Goal: Task Accomplishment & Management: Manage account settings

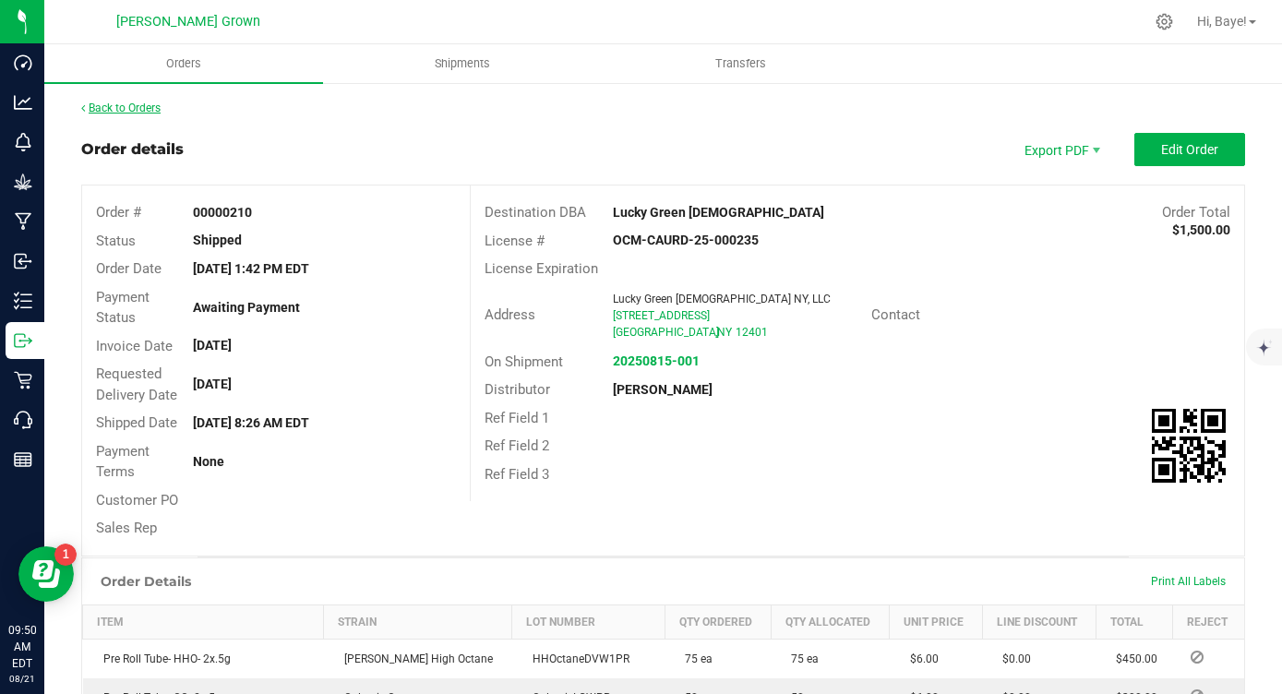
click at [130, 105] on link "Back to Orders" at bounding box center [120, 108] width 79 height 13
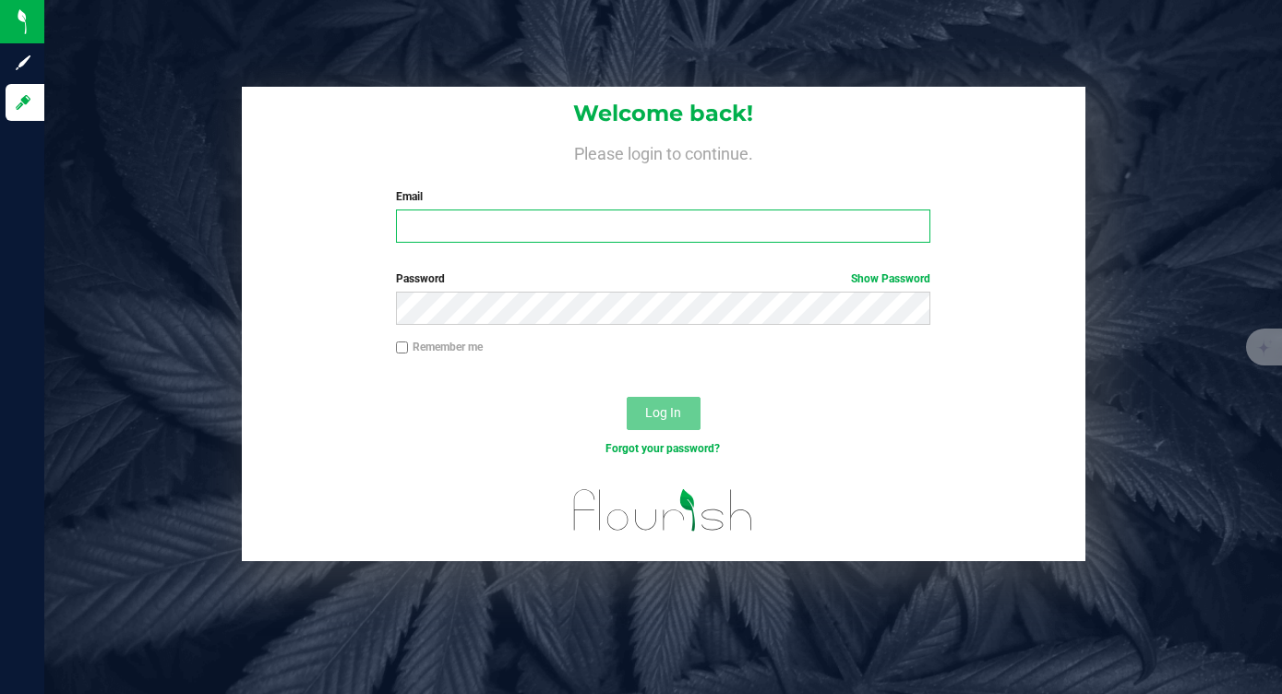
click at [479, 224] on input "Email" at bounding box center [663, 226] width 534 height 33
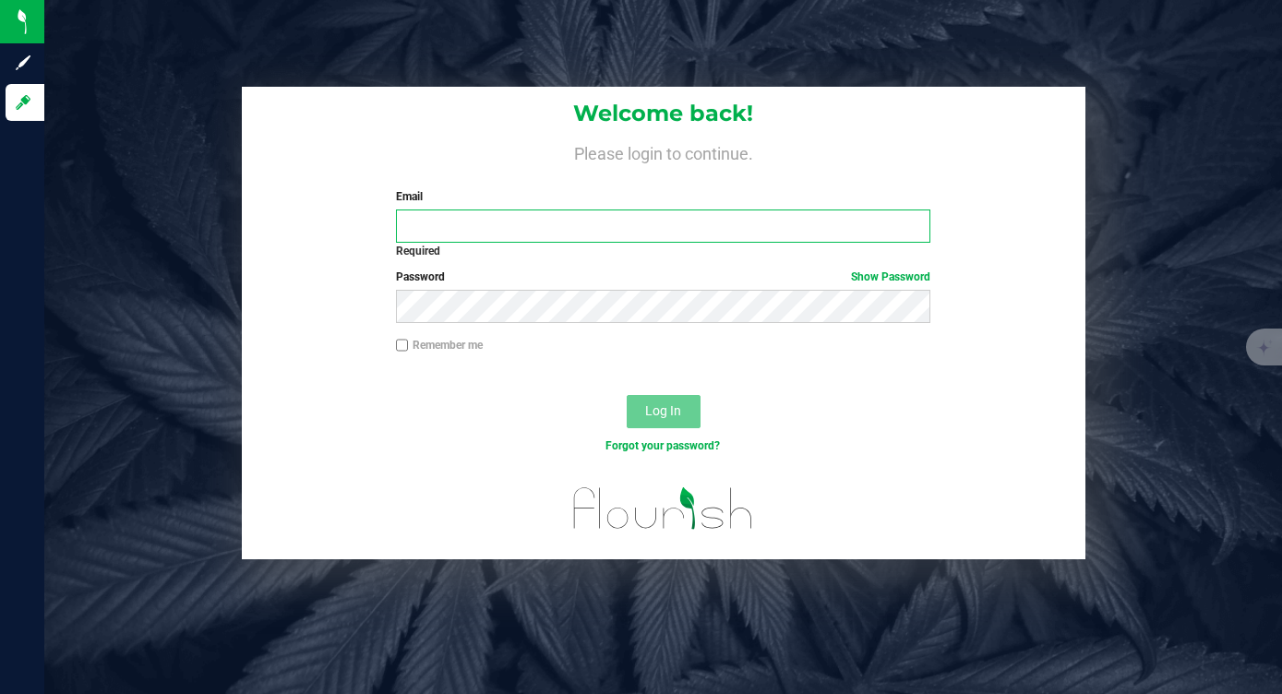
type input "[EMAIL_ADDRESS][DOMAIN_NAME]"
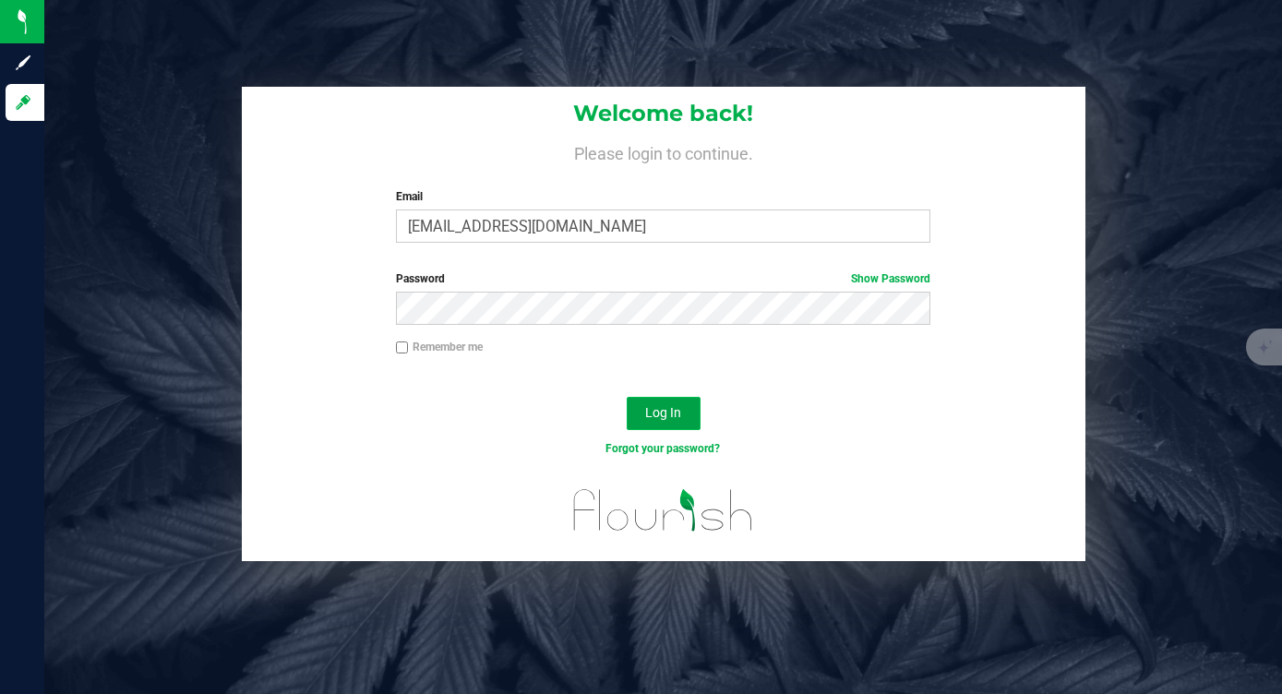
click at [631, 410] on button "Log In" at bounding box center [664, 413] width 74 height 33
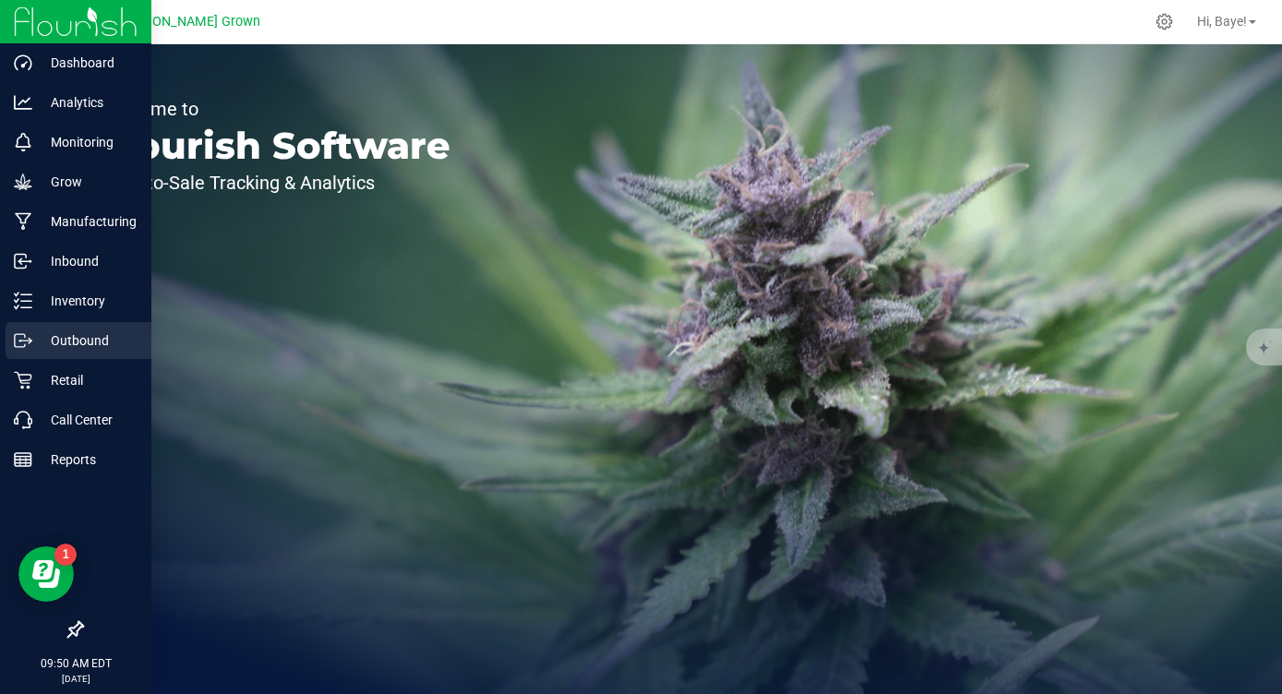
click at [72, 339] on p "Outbound" at bounding box center [87, 341] width 111 height 22
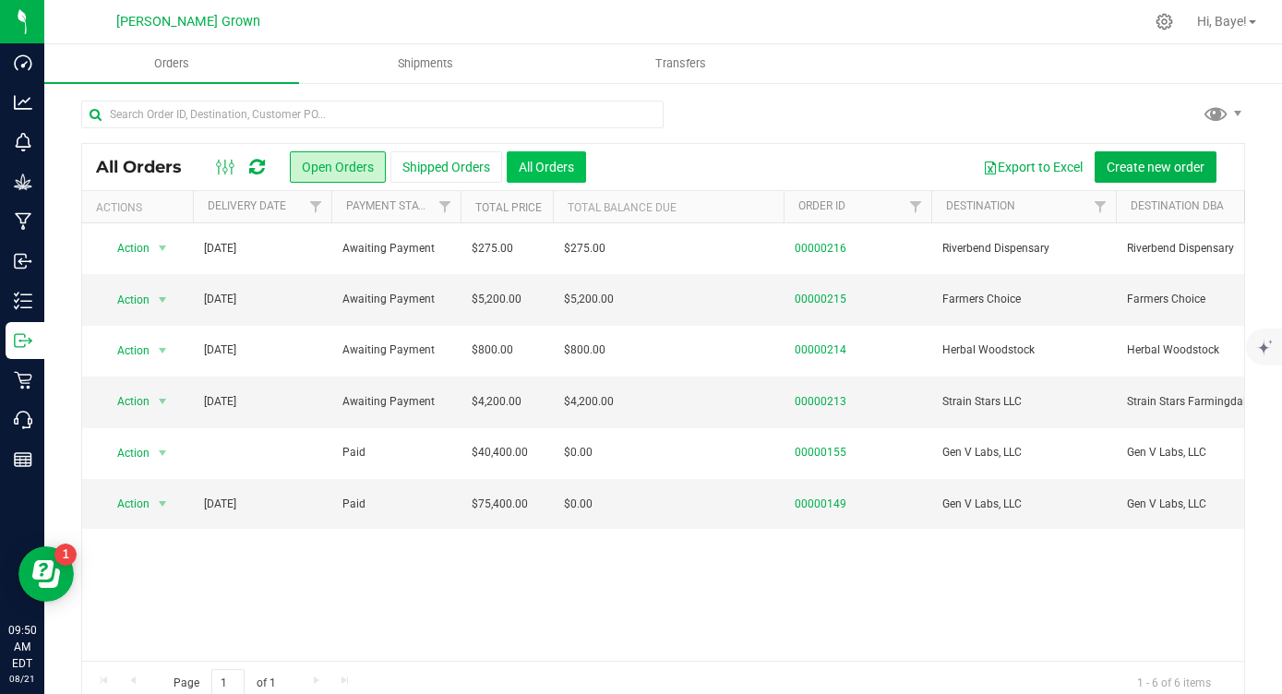
click at [545, 163] on button "All Orders" at bounding box center [546, 166] width 79 height 31
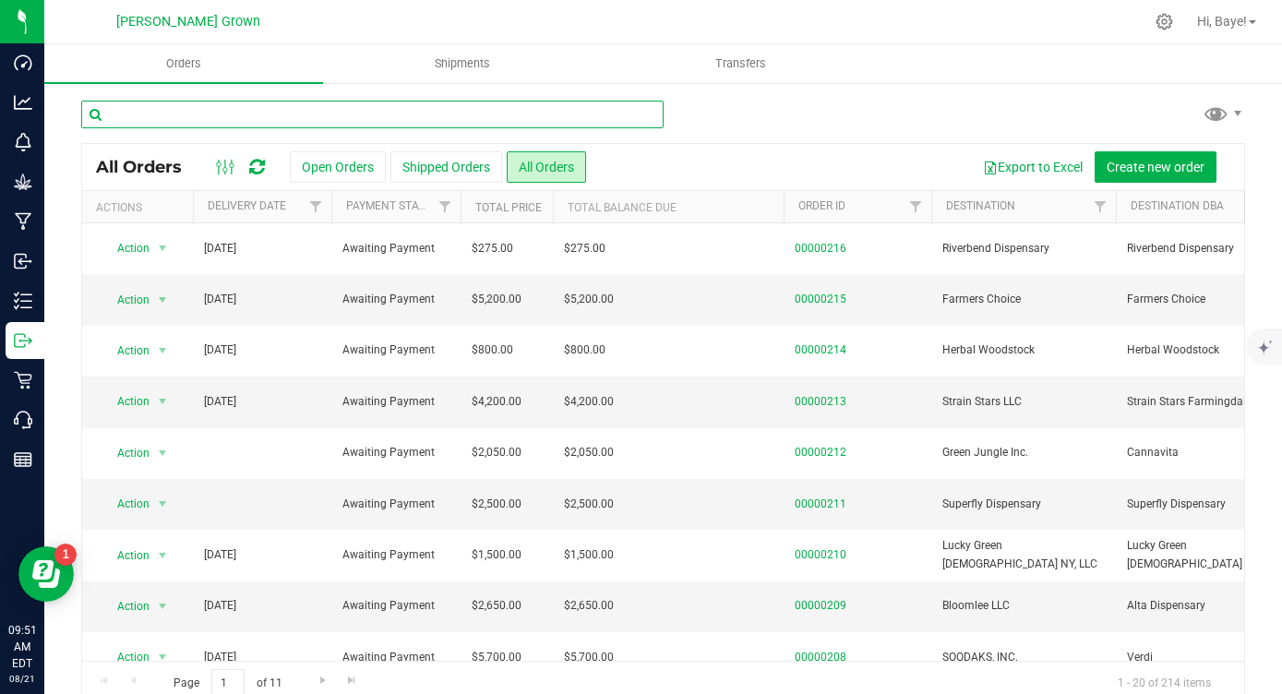
click at [229, 114] on input "text" at bounding box center [372, 115] width 582 height 28
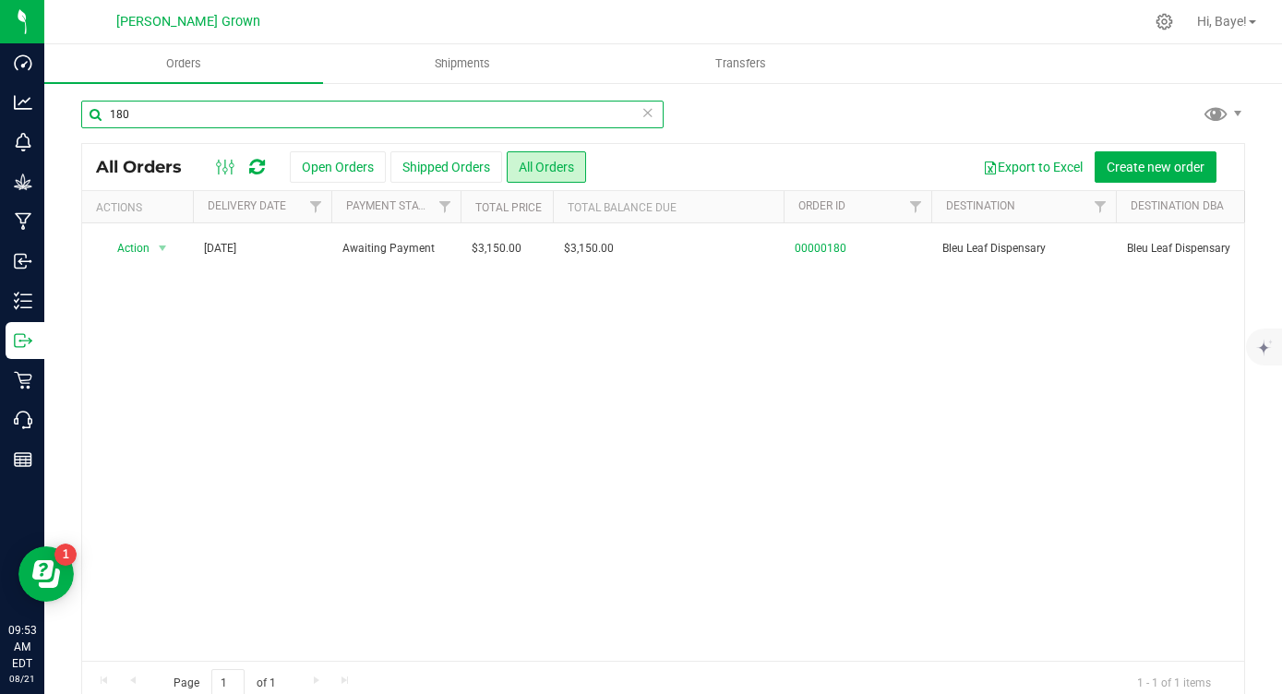
click at [148, 114] on input "180" at bounding box center [372, 115] width 582 height 28
type input "186"
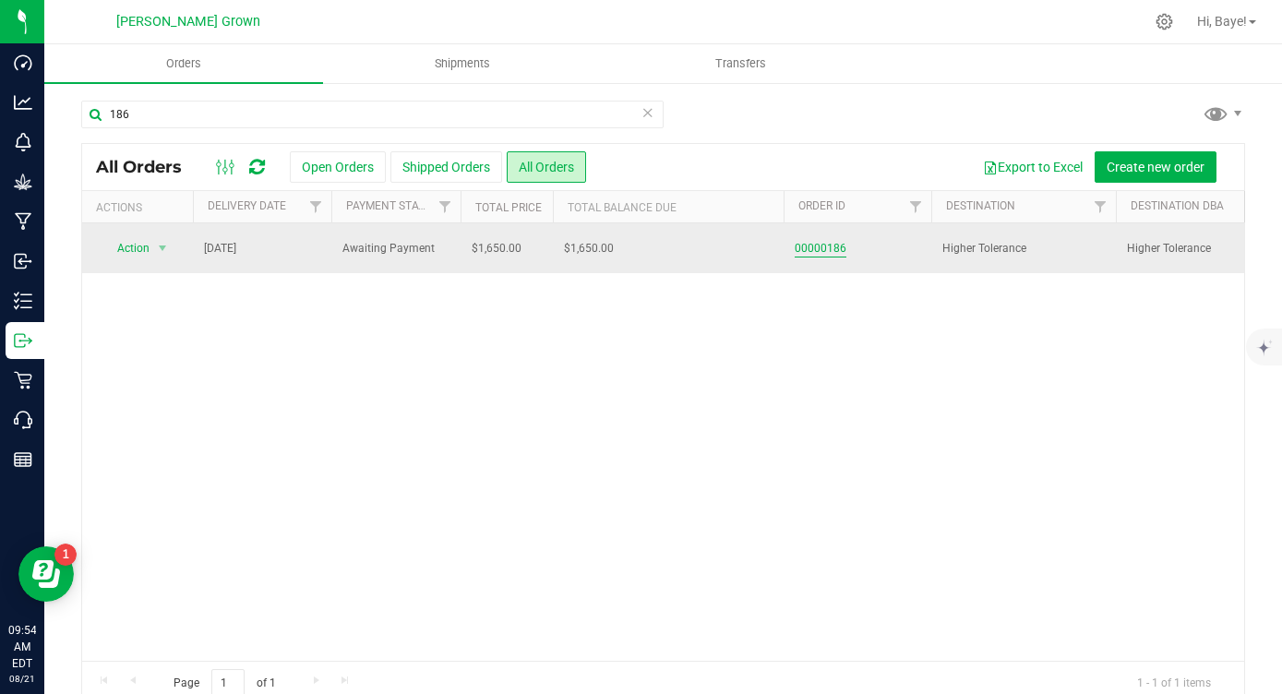
click at [830, 251] on link "00000186" at bounding box center [821, 249] width 52 height 18
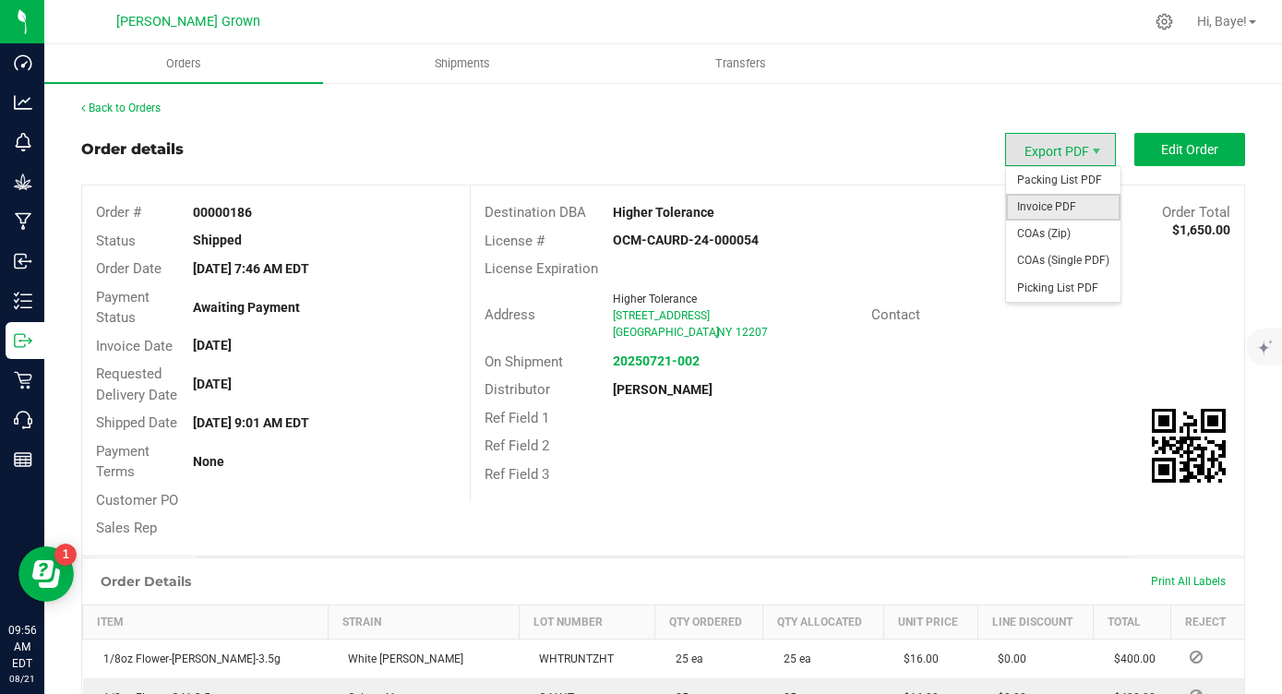
click at [1059, 198] on span "Invoice PDF" at bounding box center [1063, 207] width 114 height 27
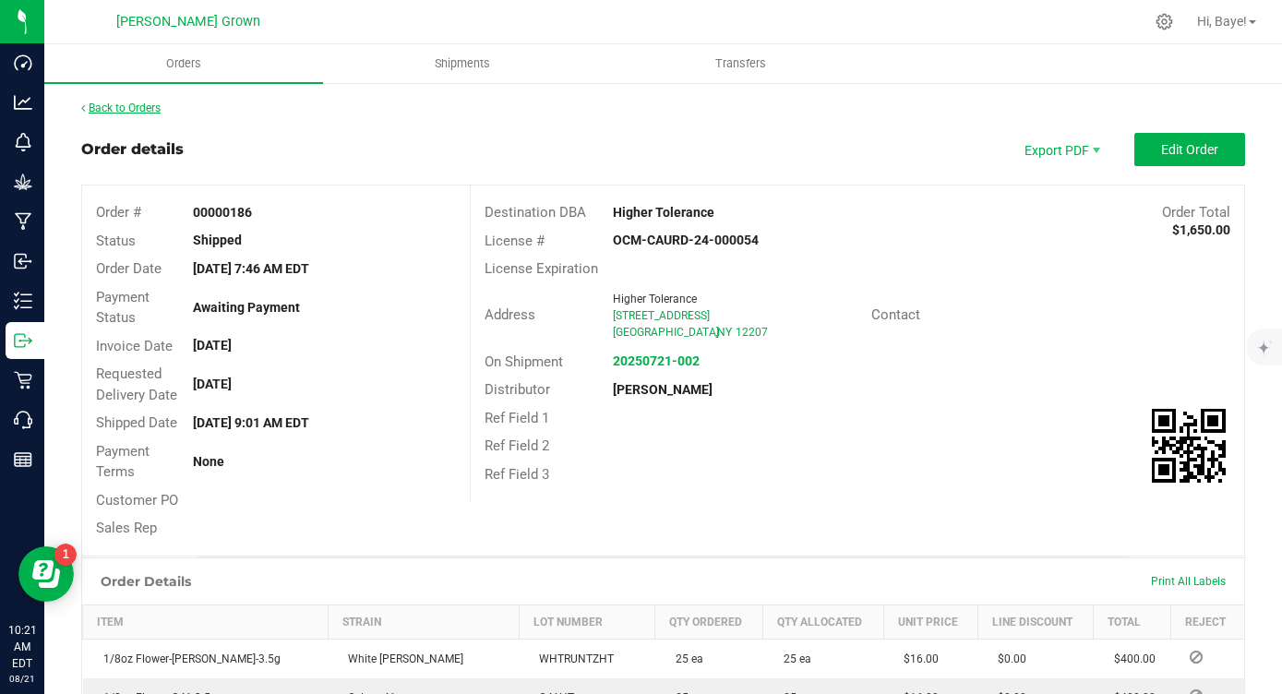
click at [121, 105] on link "Back to Orders" at bounding box center [120, 108] width 79 height 13
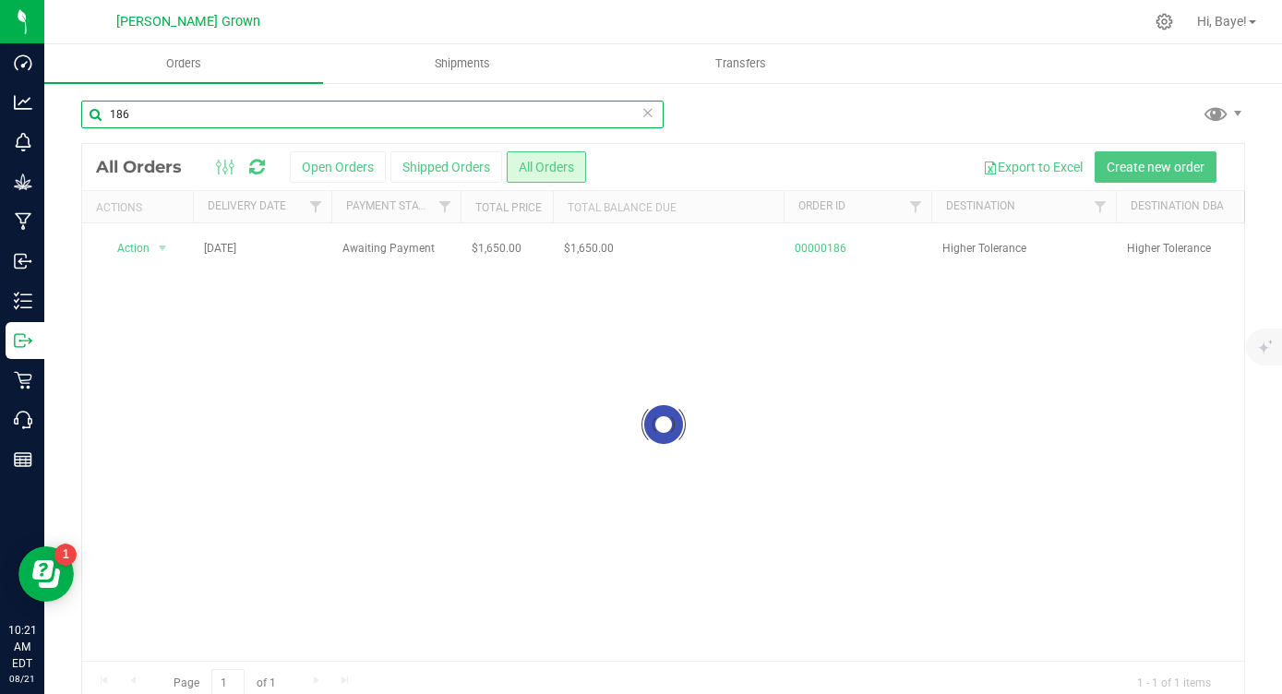
click at [160, 119] on input "186" at bounding box center [372, 115] width 582 height 28
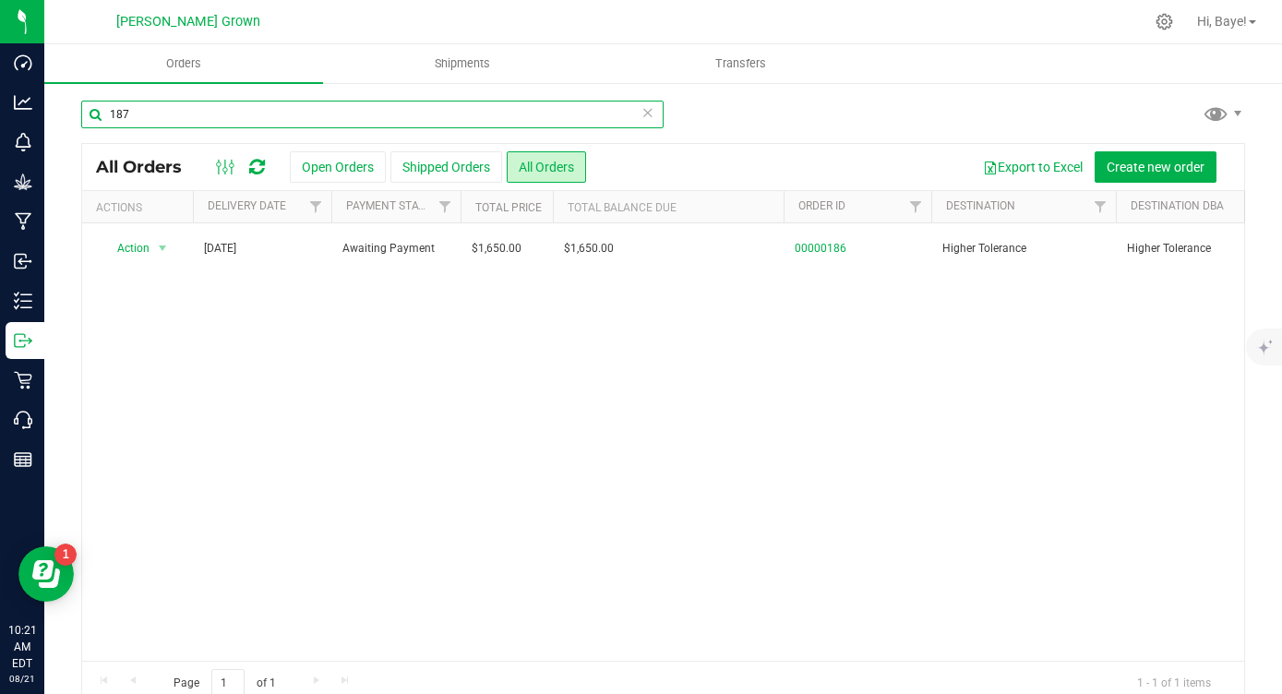
type input "187"
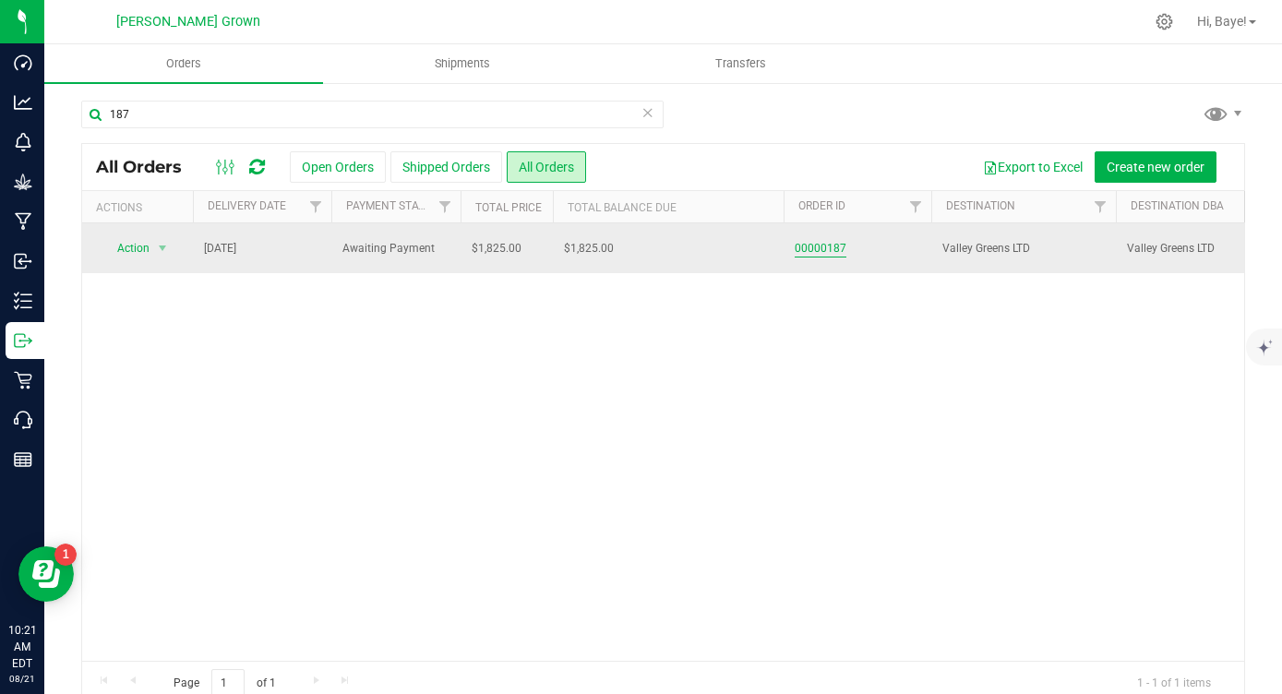
click at [829, 250] on link "00000187" at bounding box center [821, 249] width 52 height 18
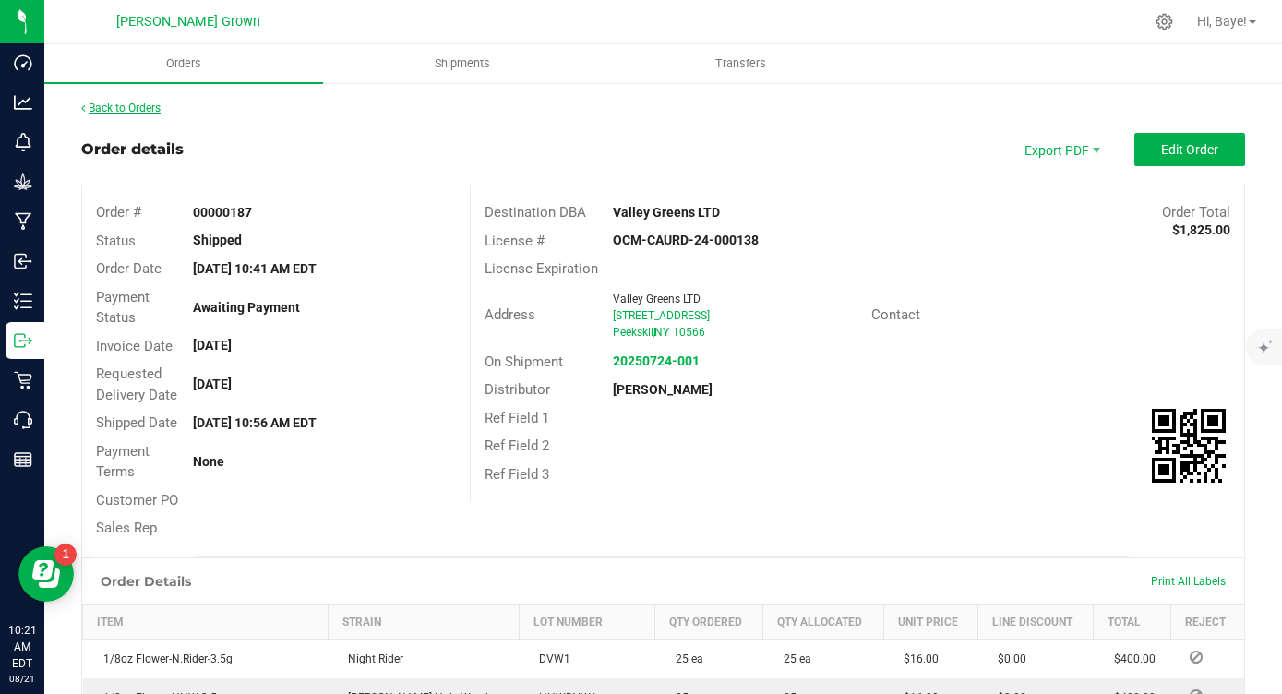
click at [136, 111] on link "Back to Orders" at bounding box center [120, 108] width 79 height 13
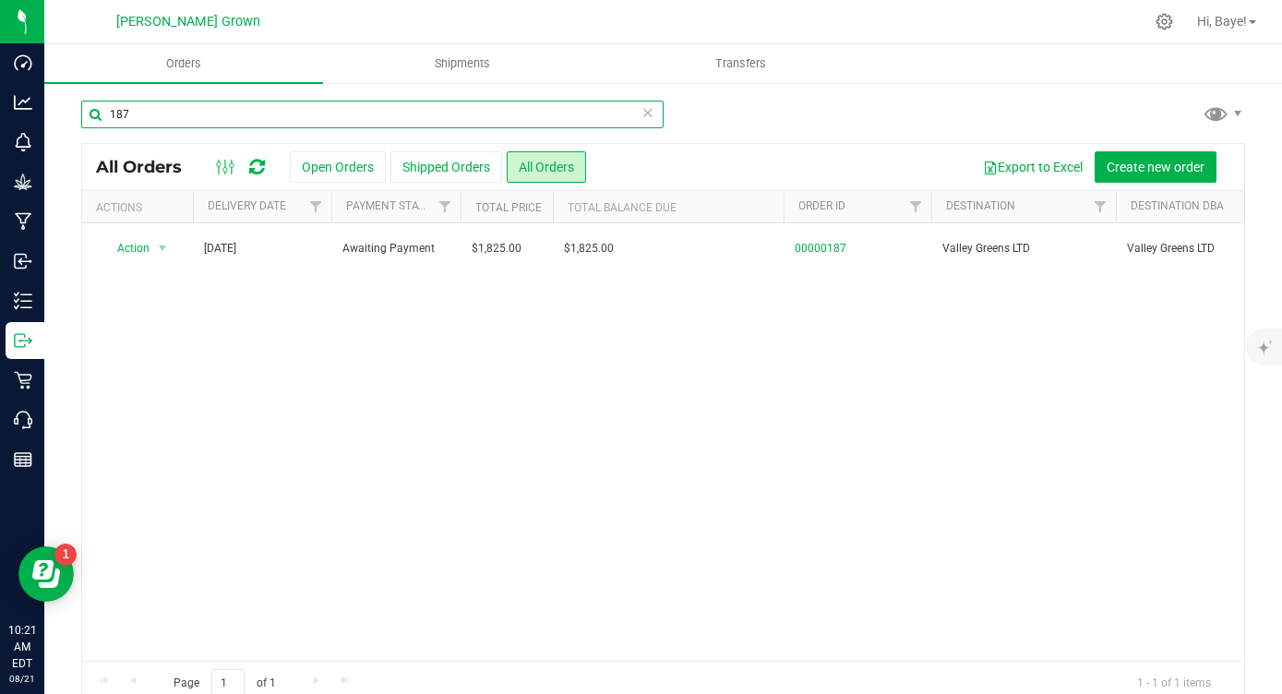
click at [524, 117] on input "187" at bounding box center [372, 115] width 582 height 28
type input "186"
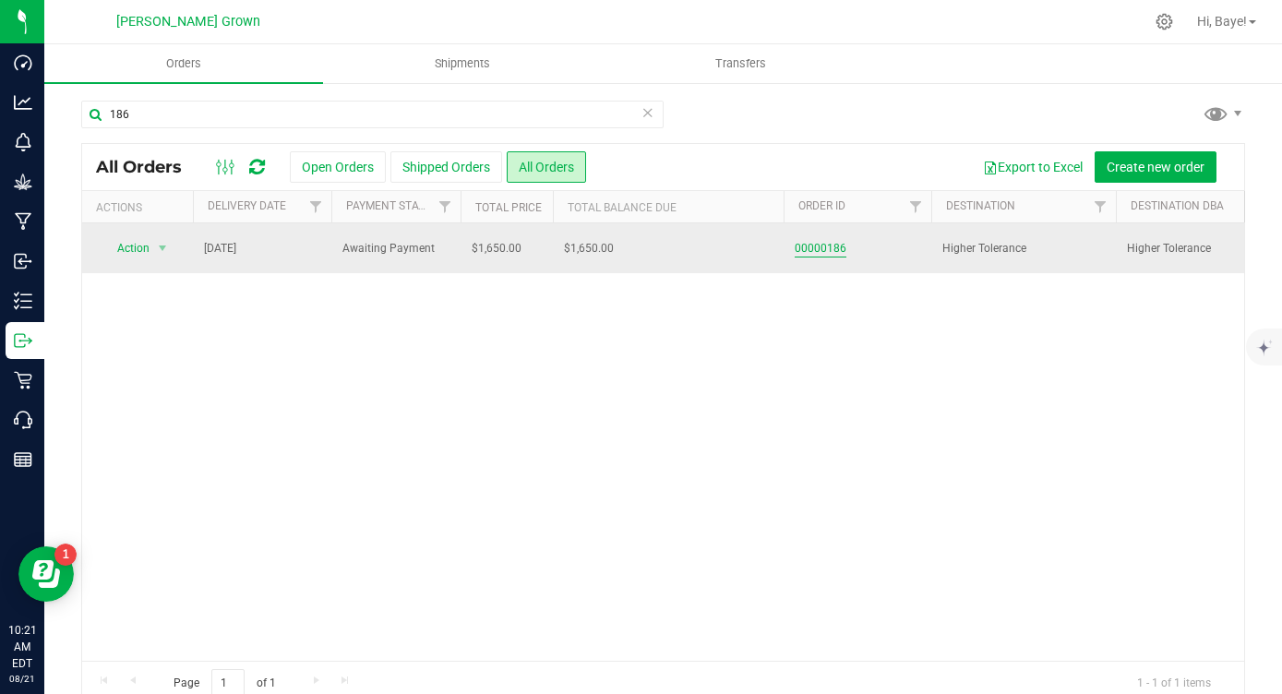
click at [836, 250] on link "00000186" at bounding box center [821, 249] width 52 height 18
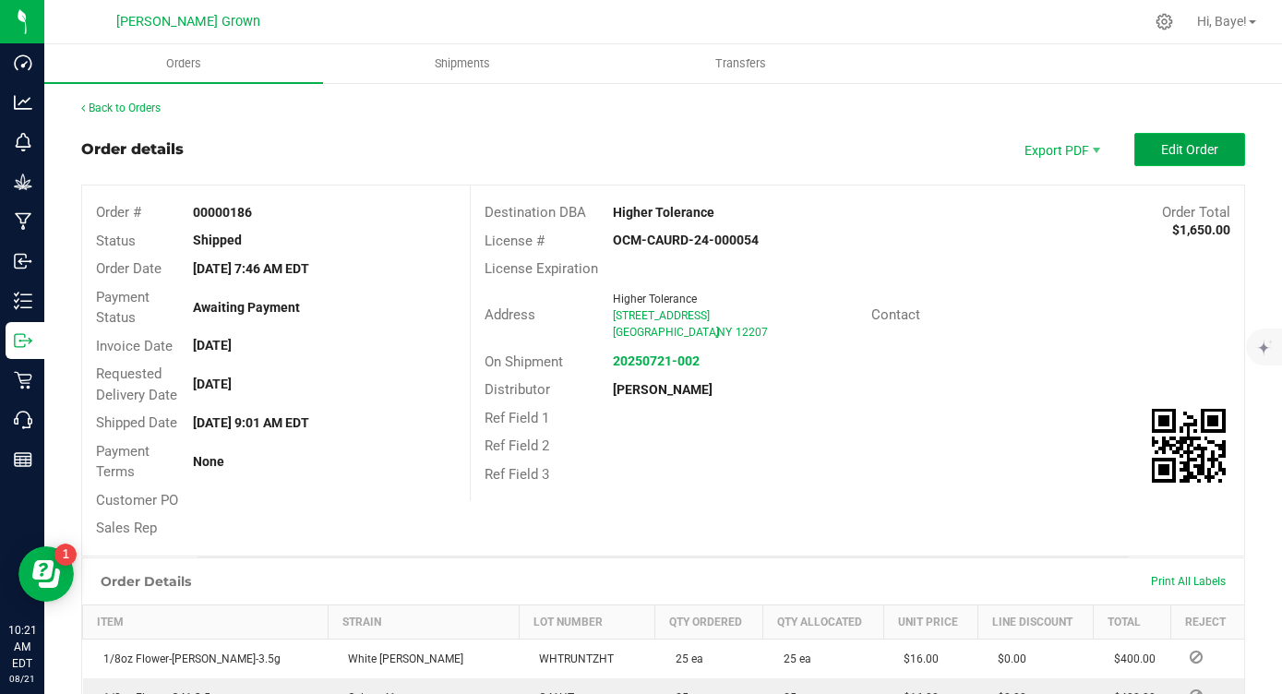
click at [1206, 151] on span "Edit Order" at bounding box center [1189, 149] width 57 height 15
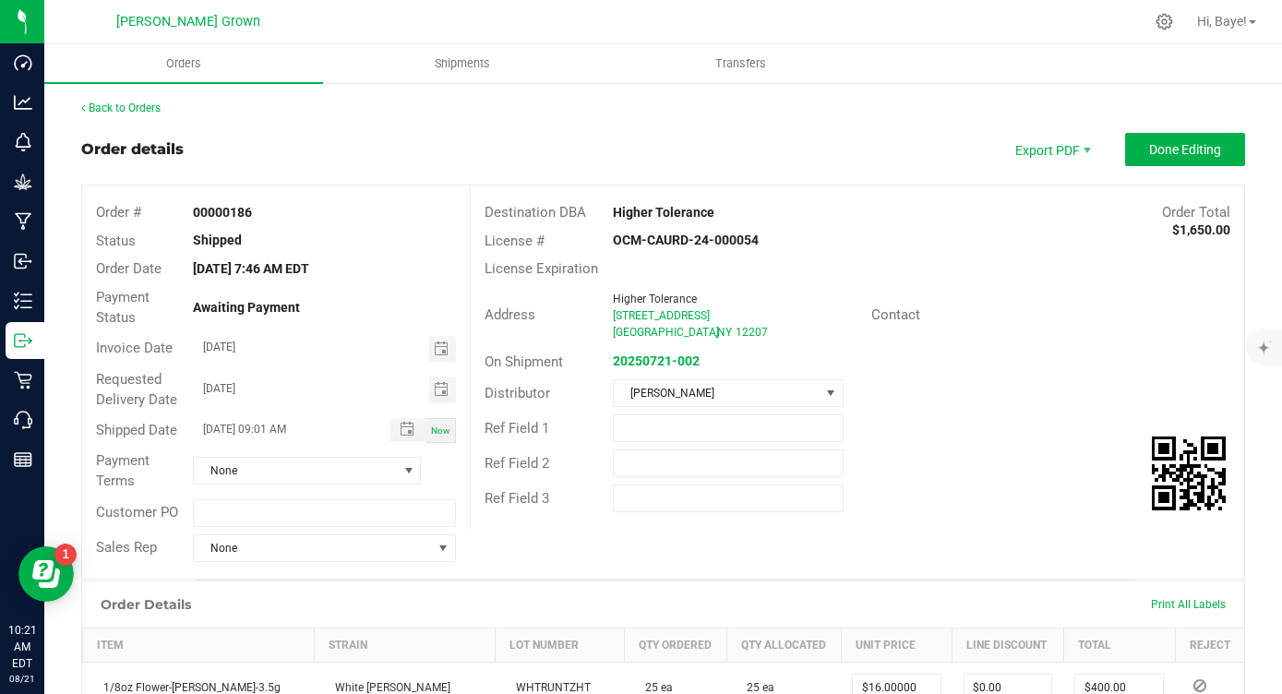
click at [702, 216] on strong "Higher Tolerance" at bounding box center [664, 212] width 102 height 15
click at [834, 136] on div "Order details Export PDF Done Editing" at bounding box center [663, 149] width 1164 height 33
click at [148, 107] on link "Back to Orders" at bounding box center [120, 108] width 79 height 13
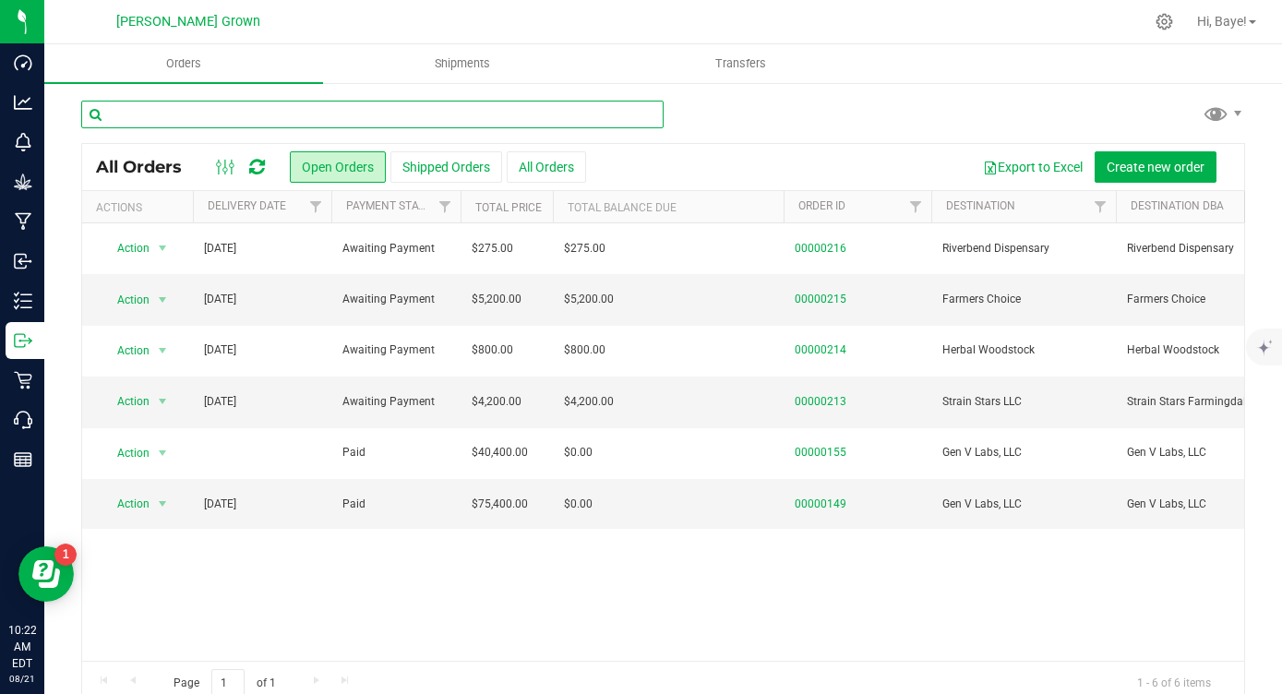
click at [330, 113] on input "text" at bounding box center [372, 115] width 582 height 28
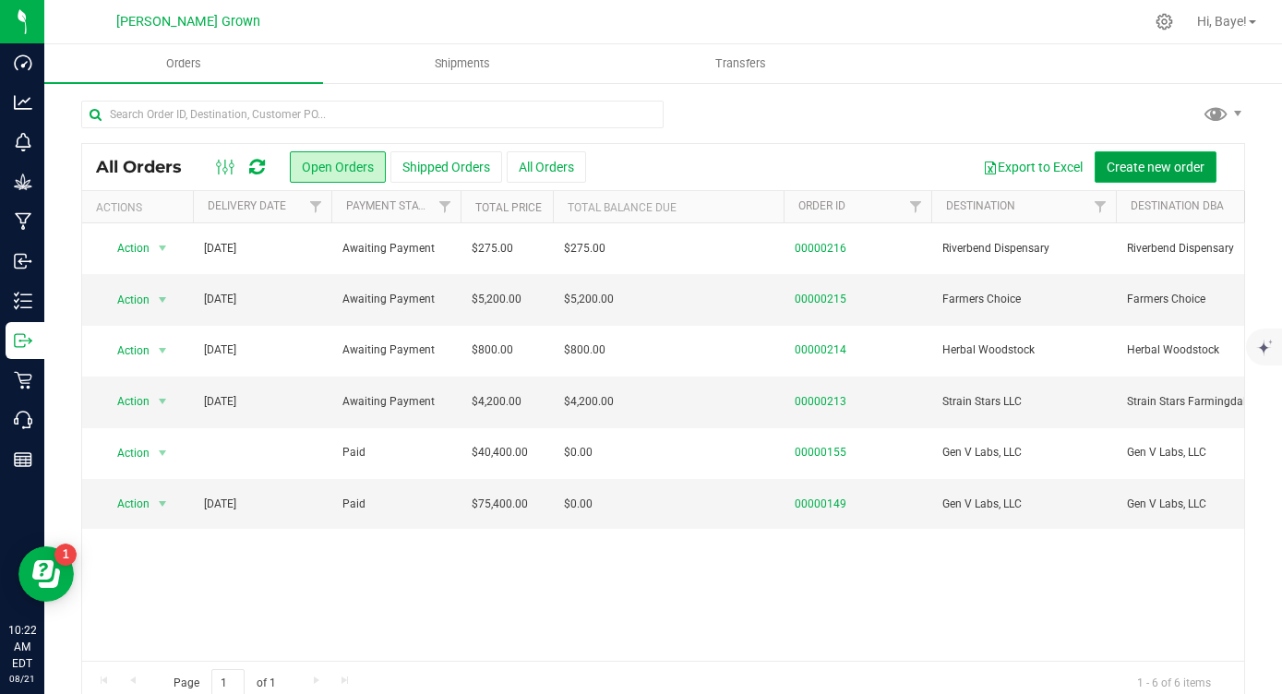
click at [1165, 167] on span "Create new order" at bounding box center [1156, 167] width 98 height 15
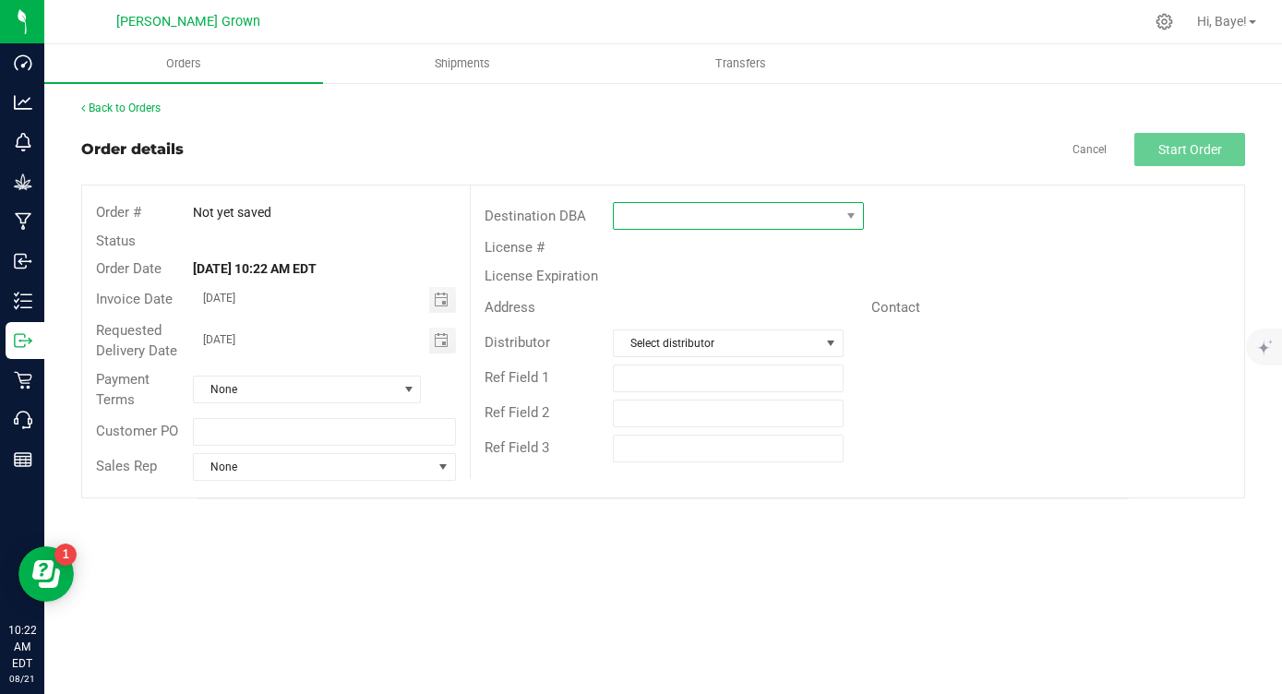
click at [750, 211] on span at bounding box center [726, 216] width 225 height 26
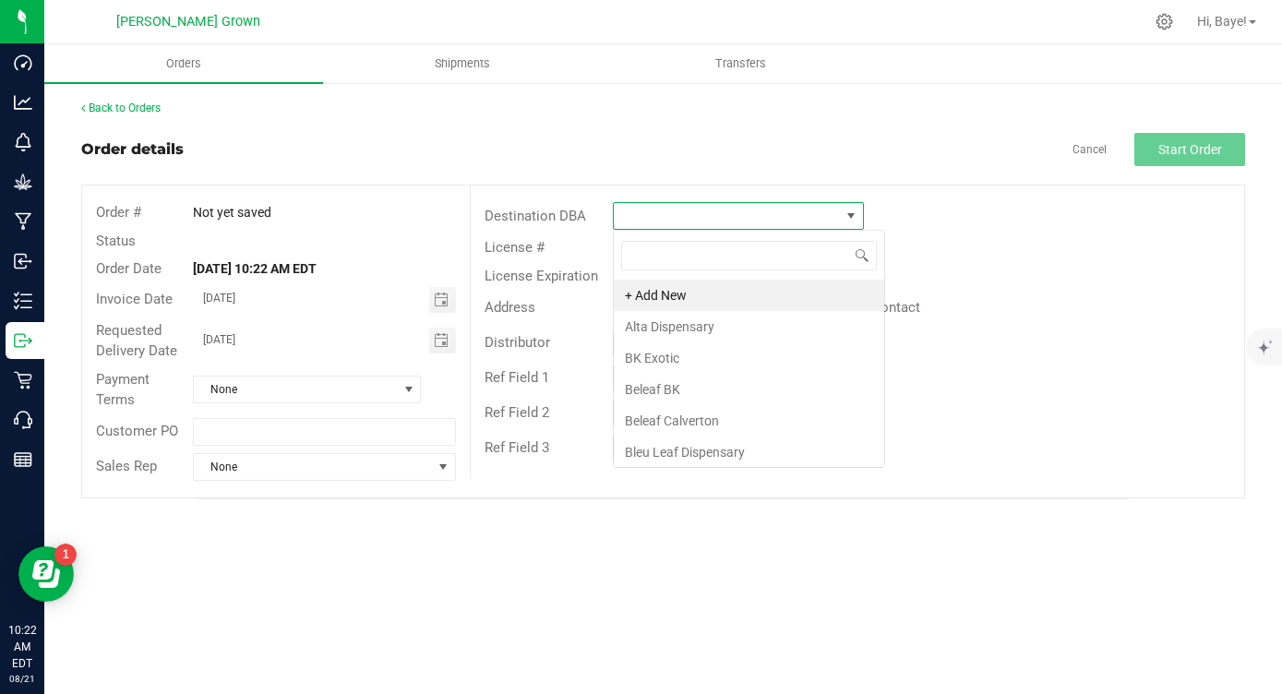
scroll to position [28, 250]
type input "high"
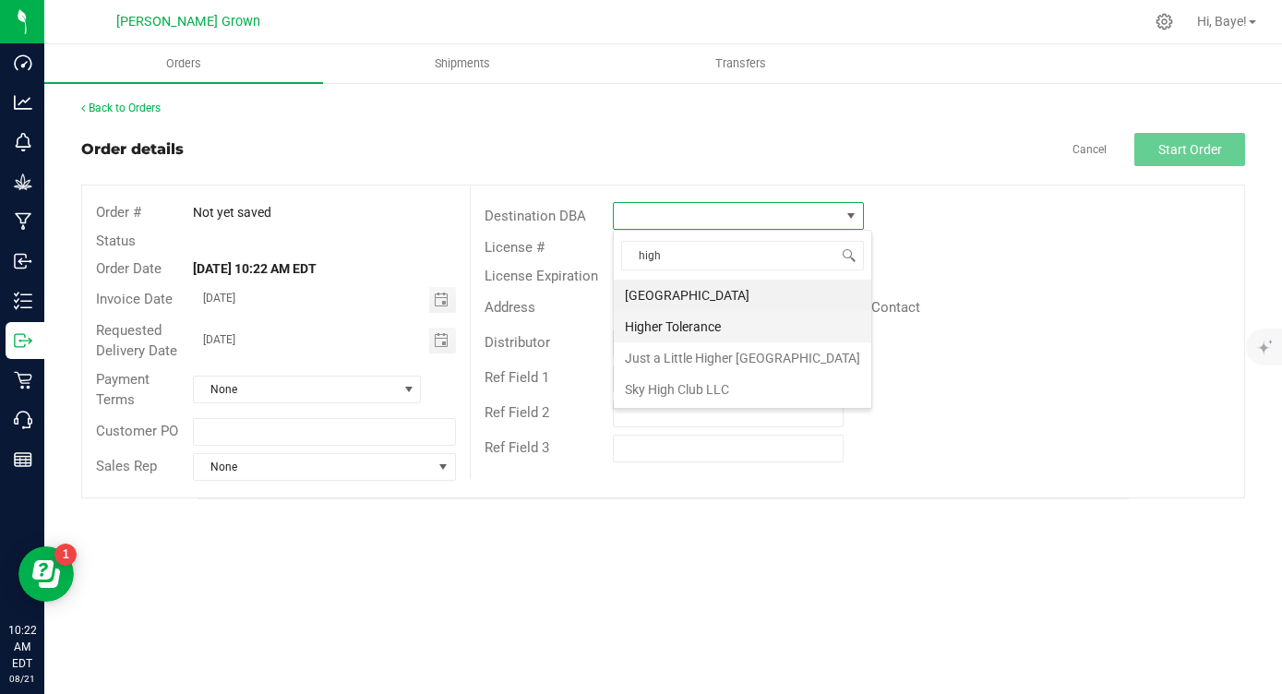
click at [695, 336] on li "Higher Tolerance" at bounding box center [743, 326] width 258 height 31
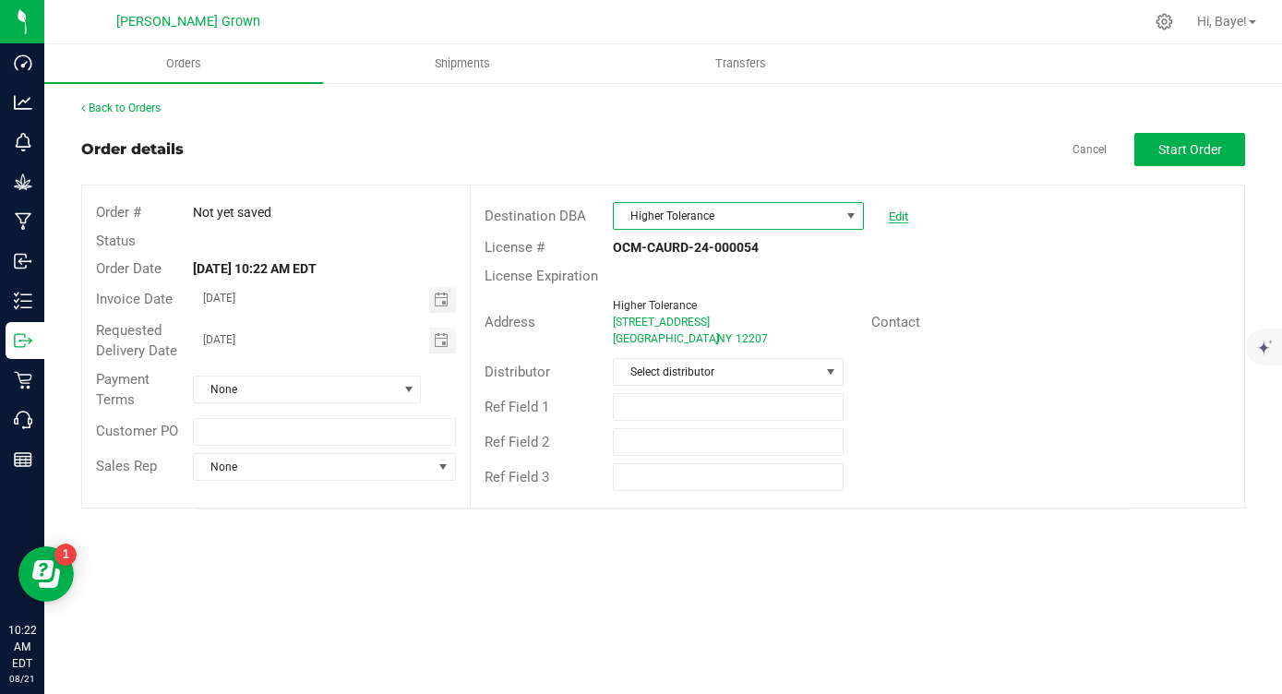
click at [894, 216] on link "Edit" at bounding box center [898, 217] width 19 height 14
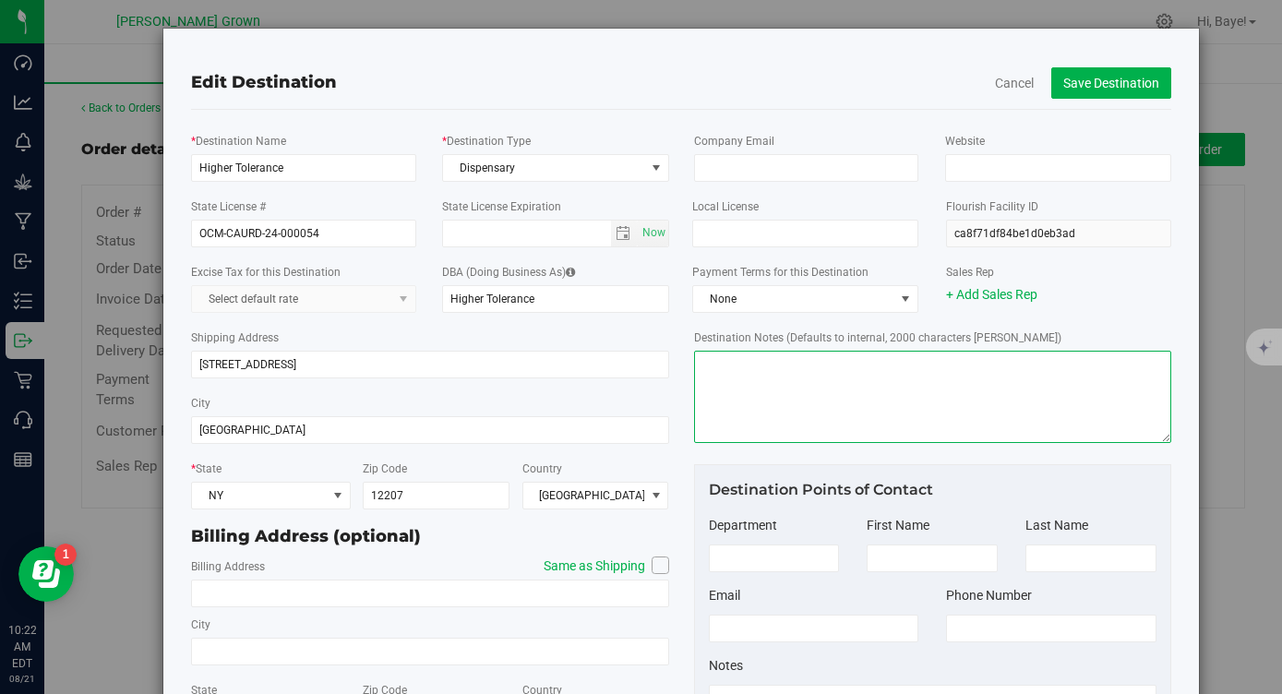
click at [794, 396] on textarea "Destination Notes (Defaults to internal, 2000 characters [PERSON_NAME])" at bounding box center [932, 397] width 477 height 92
paste textarea "[EMAIL_ADDRESS][DOMAIN_NAME]"
type textarea "Email invoice to: [EMAIL_ADDRESS][DOMAIN_NAME]"
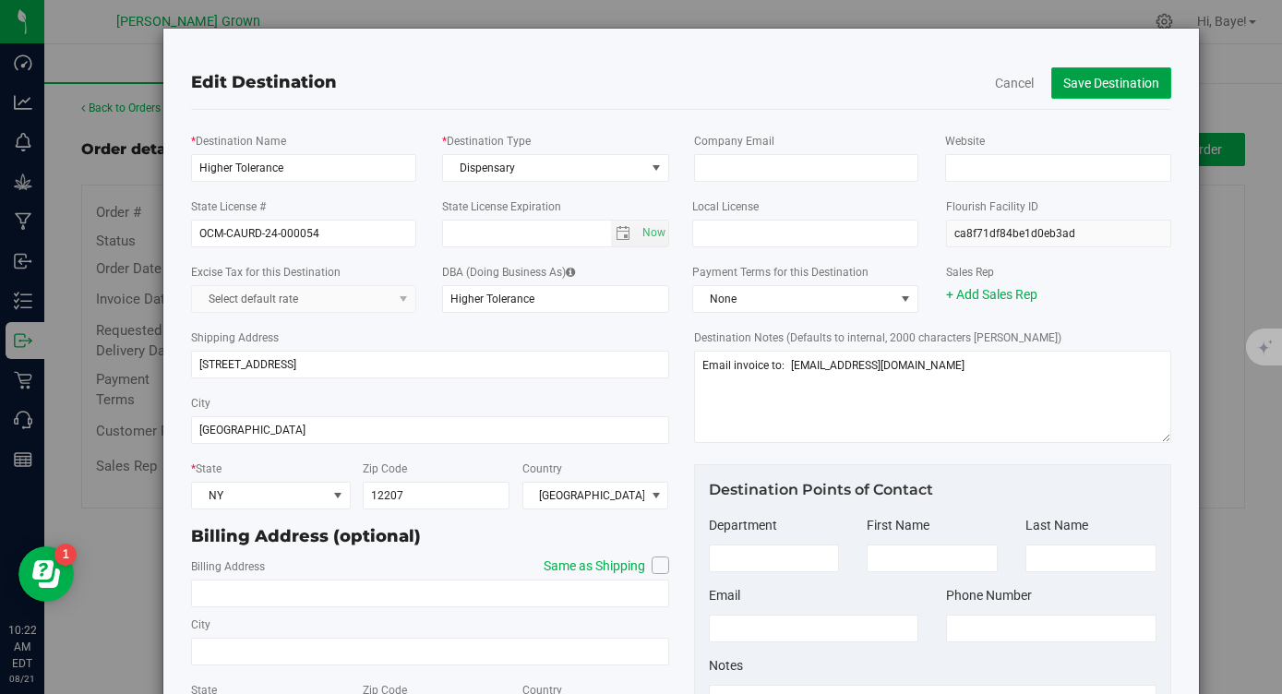
click at [1115, 83] on button "Save Destination" at bounding box center [1111, 82] width 120 height 31
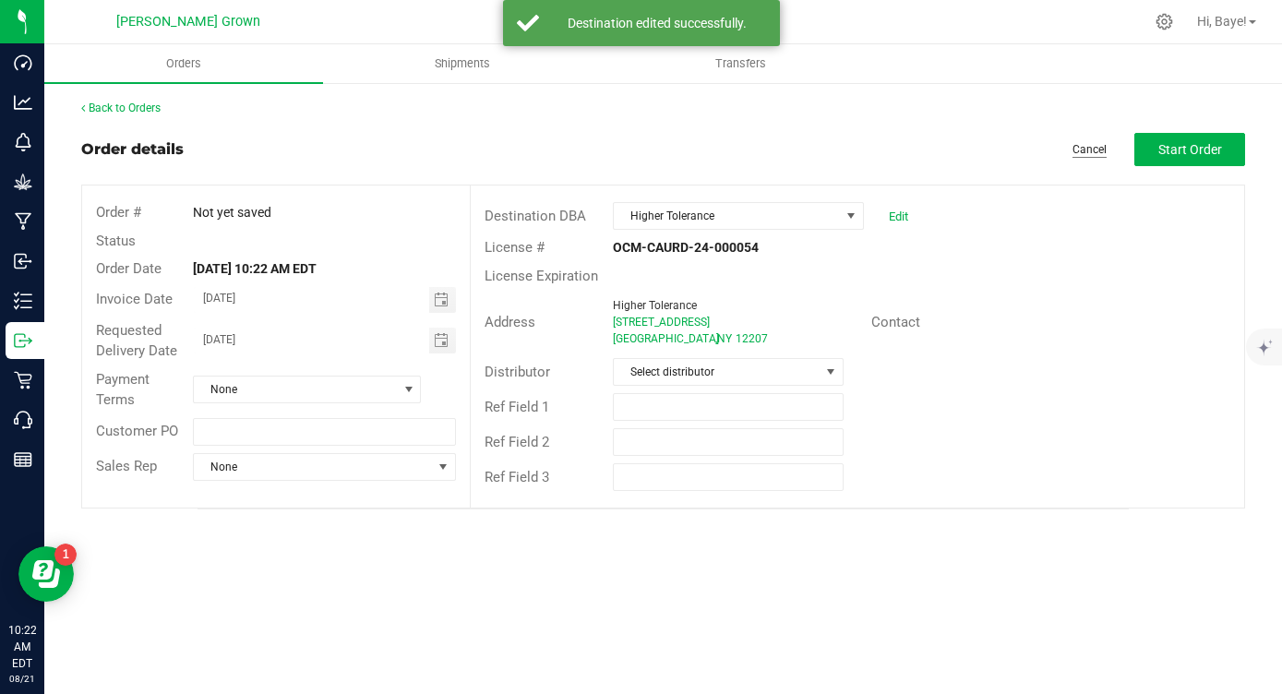
click at [1089, 148] on link "Cancel" at bounding box center [1090, 150] width 34 height 16
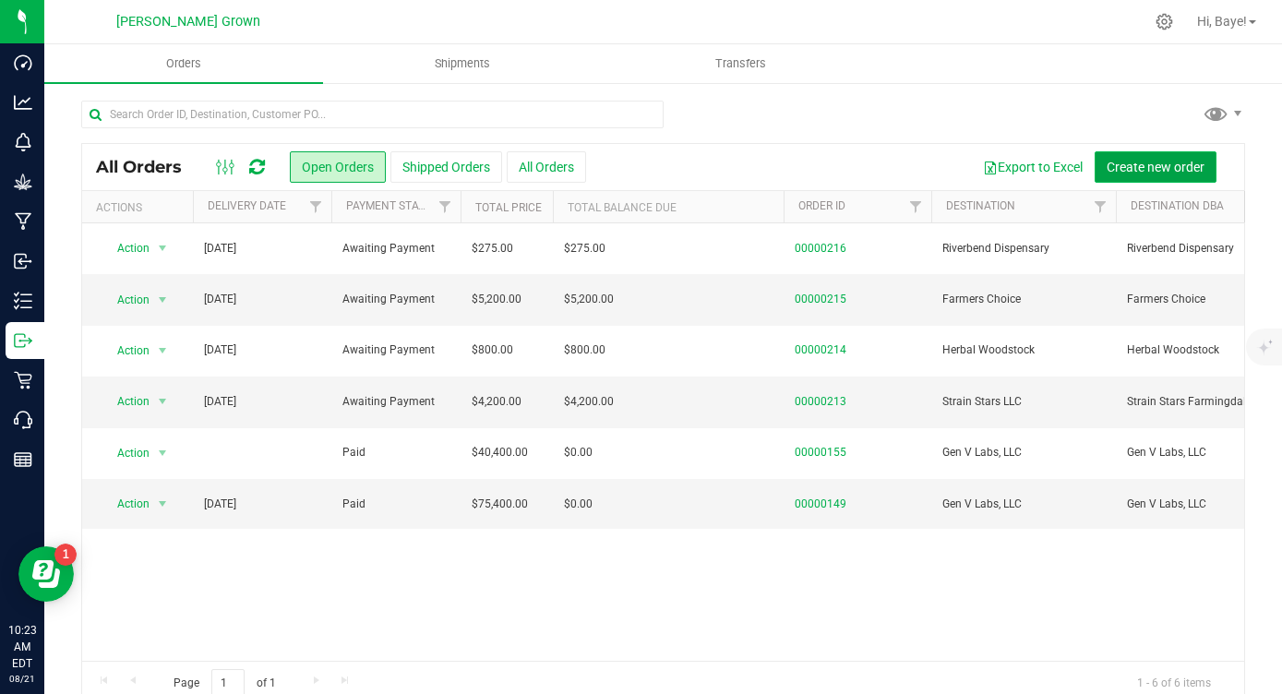
click at [1164, 171] on span "Create new order" at bounding box center [1156, 167] width 98 height 15
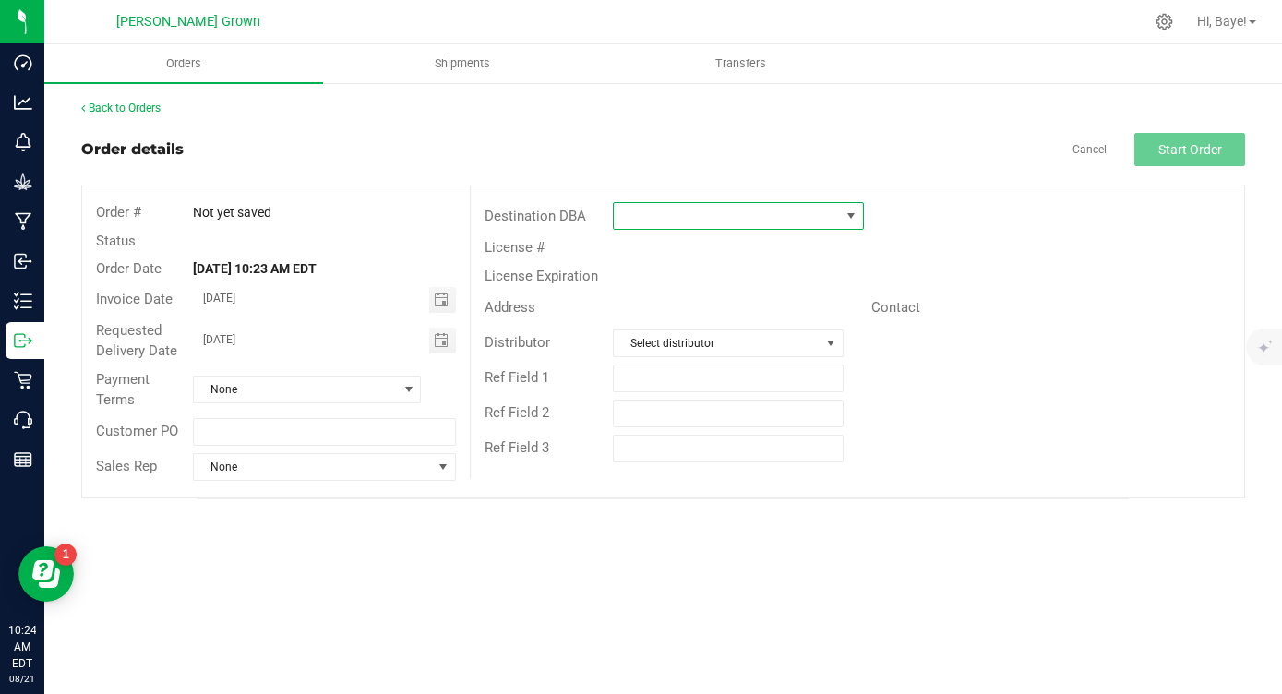
click at [793, 211] on span at bounding box center [726, 216] width 225 height 26
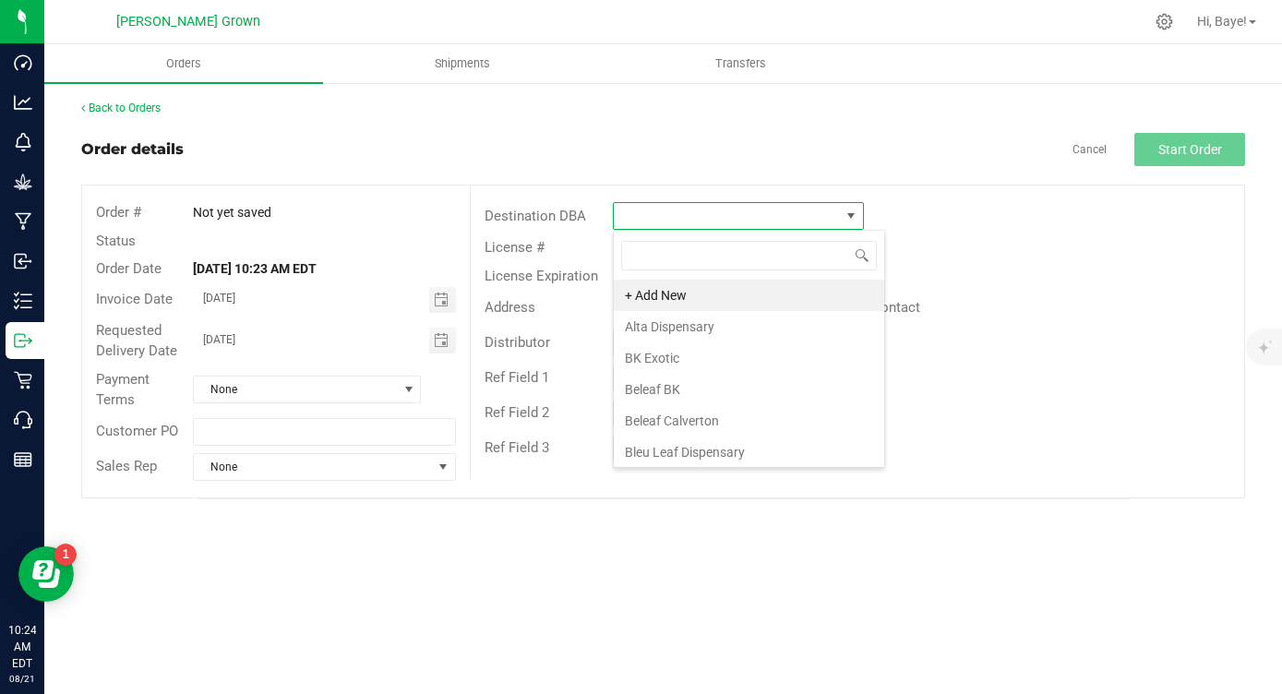
scroll to position [28, 250]
type input "vall"
click at [723, 290] on li "Valley Greens LTD" at bounding box center [738, 295] width 248 height 31
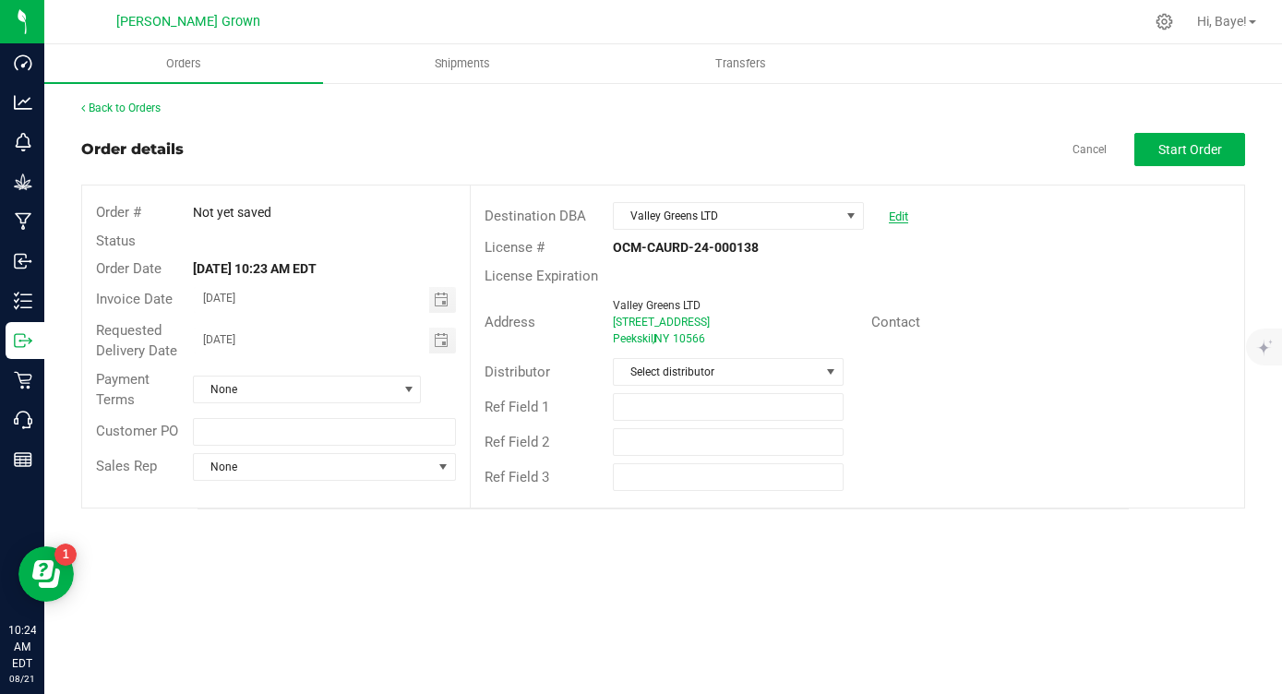
click at [892, 221] on link "Edit" at bounding box center [898, 217] width 19 height 14
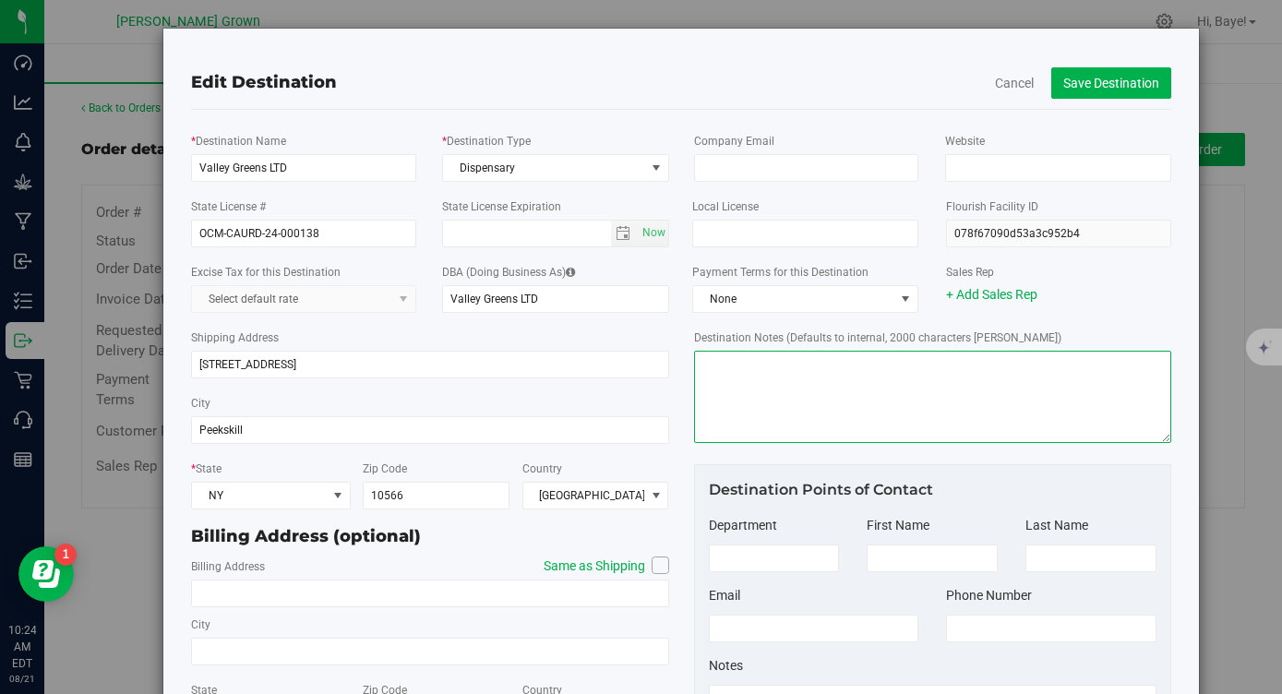
click at [797, 371] on textarea "Destination Notes (Defaults to internal, 2000 characters [PERSON_NAME])" at bounding box center [932, 397] width 477 height 92
paste textarea "[EMAIL_ADDRESS][DOMAIN_NAME], Valley Greens Team <[EMAIL_ADDRESS][DOMAIN_NAME]>"
type textarea "Email invoice to: [EMAIL_ADDRESS][DOMAIN_NAME], Valley Greens Team <[EMAIL_ADDR…"
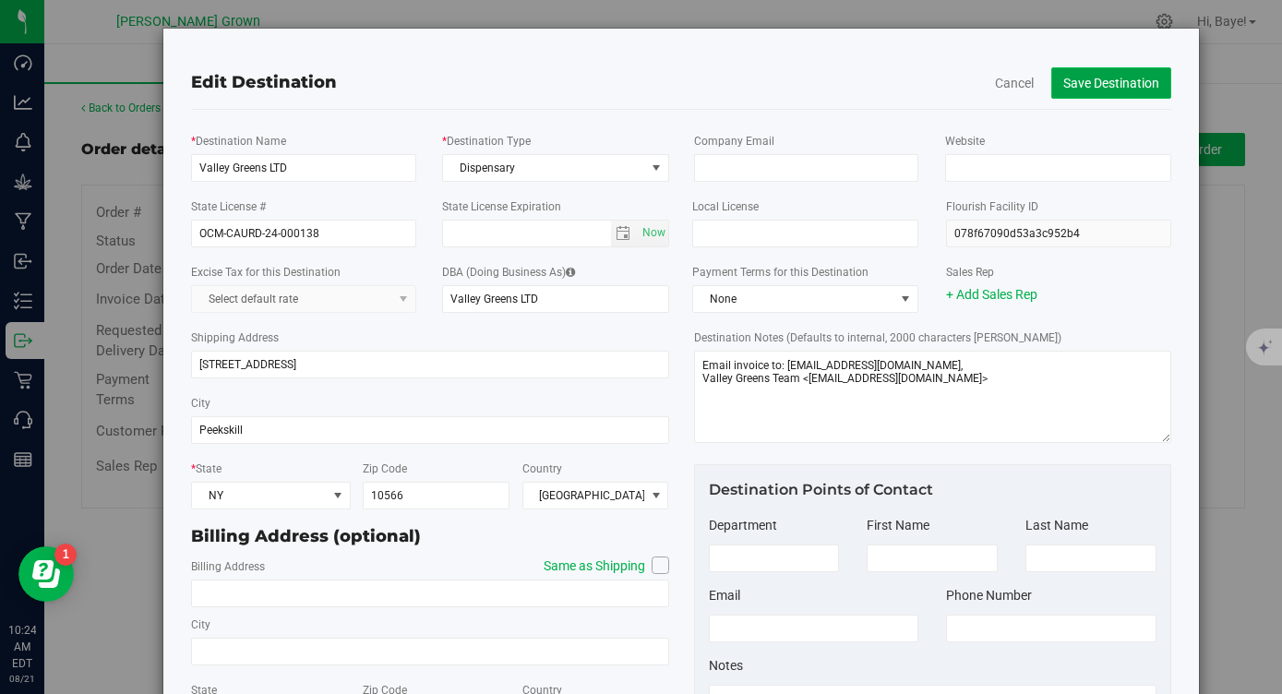
click at [1140, 73] on button "Save Destination" at bounding box center [1111, 82] width 120 height 31
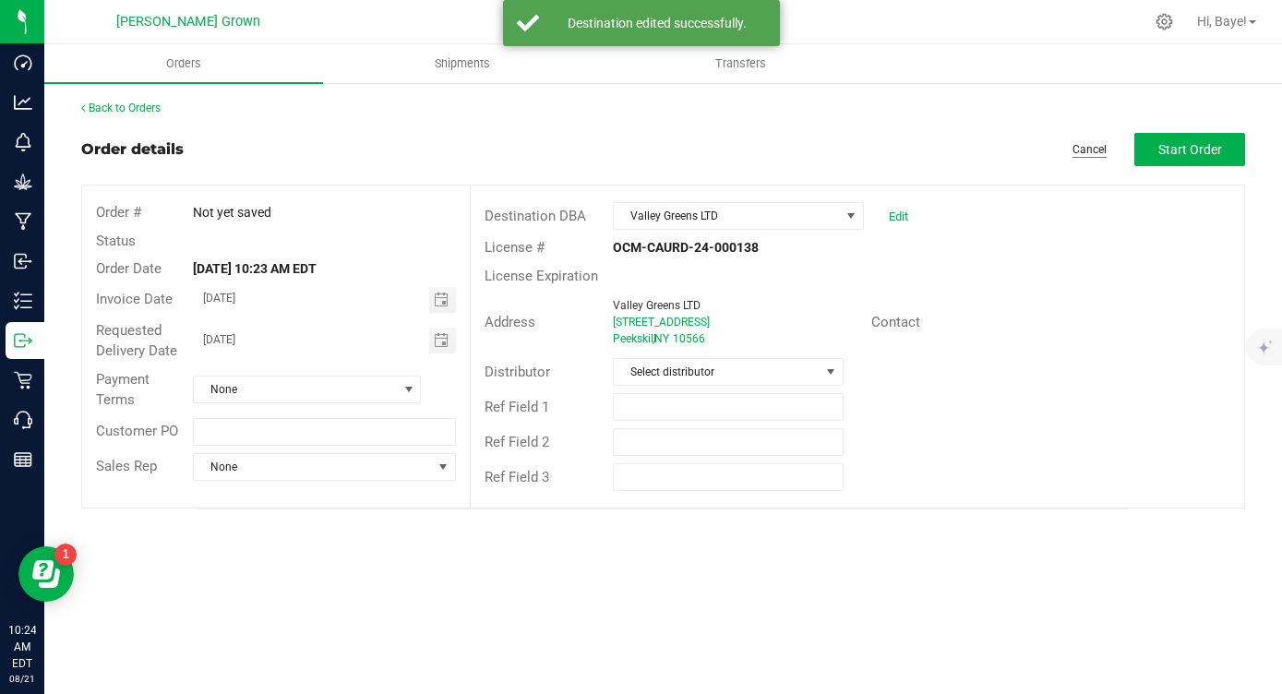
click at [1085, 147] on link "Cancel" at bounding box center [1090, 150] width 34 height 16
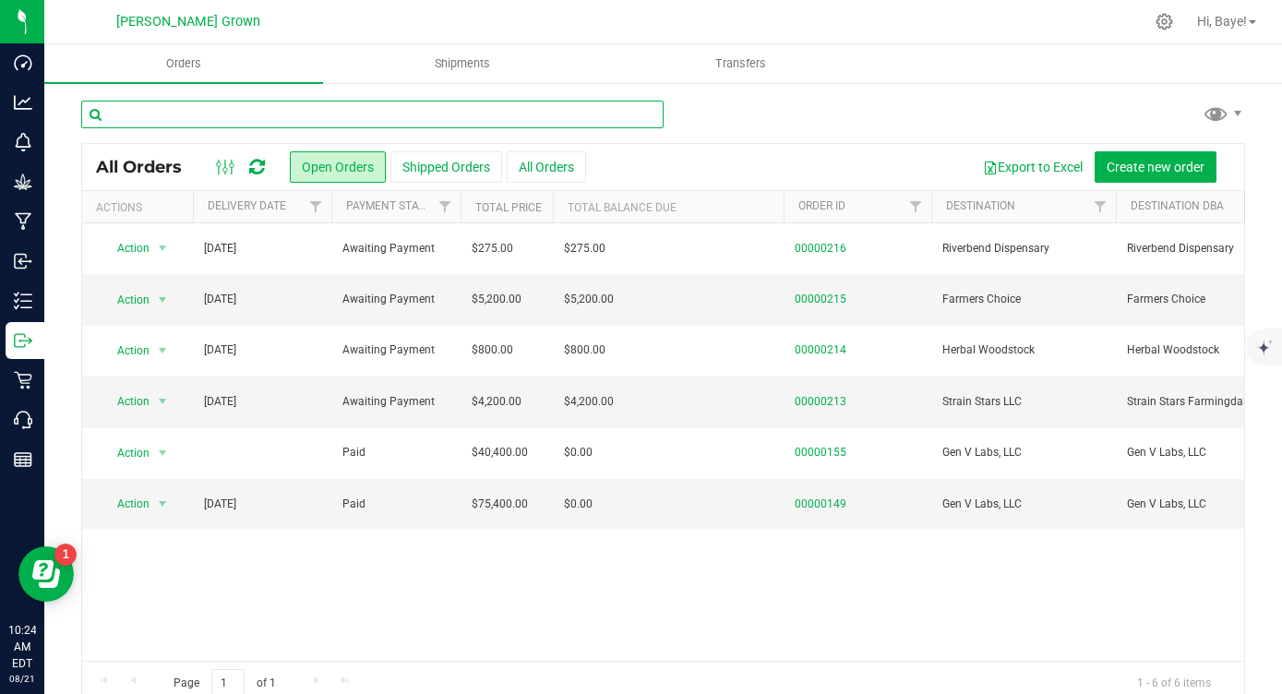
click at [248, 112] on input "text" at bounding box center [372, 115] width 582 height 28
type input "valley"
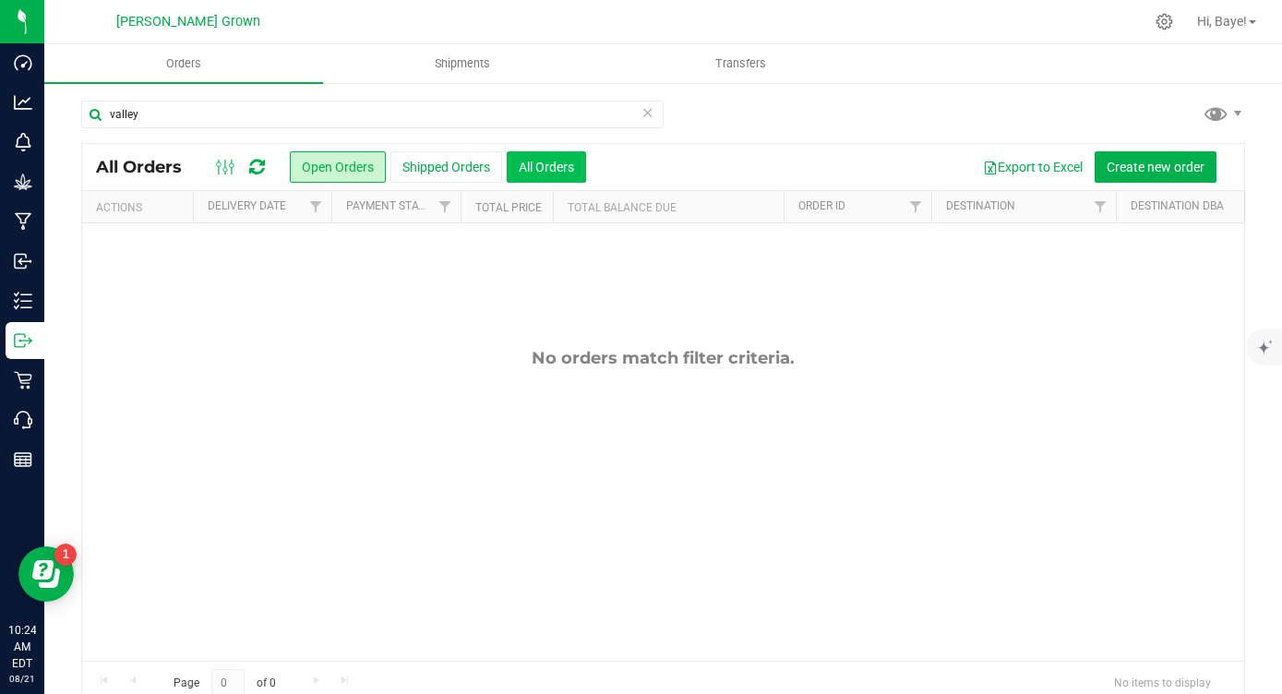
click at [548, 167] on button "All Orders" at bounding box center [546, 166] width 79 height 31
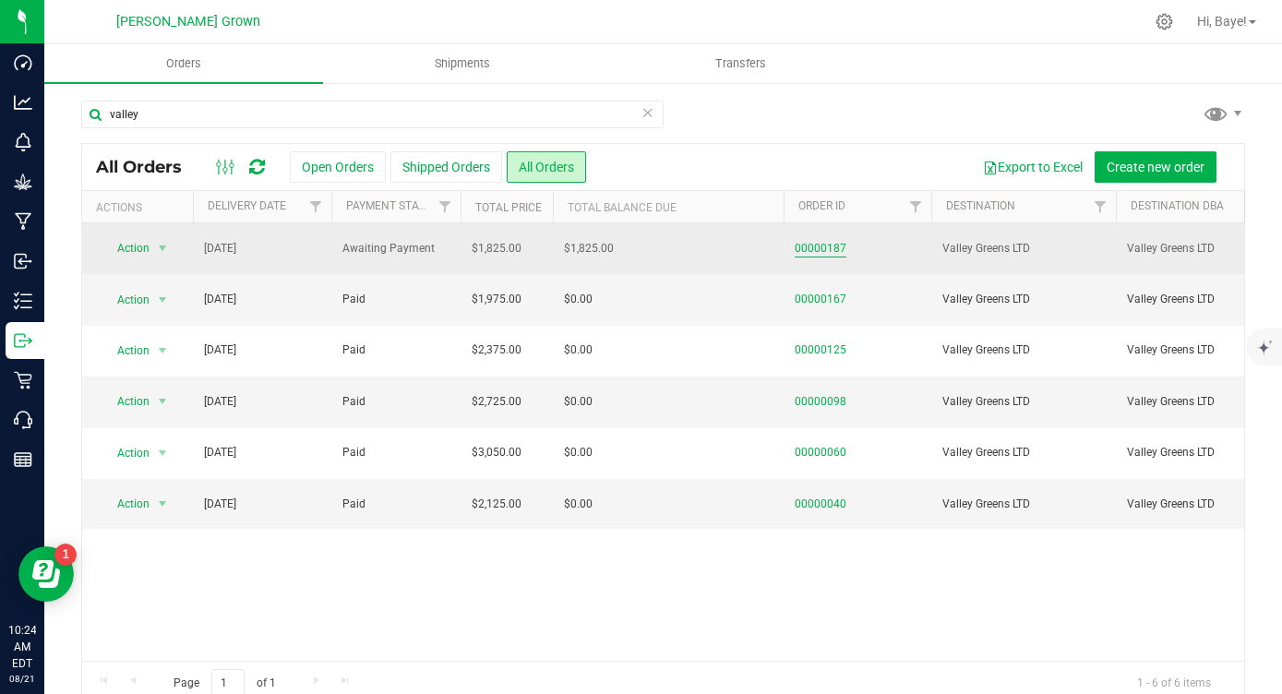
click at [828, 247] on link "00000187" at bounding box center [821, 249] width 52 height 18
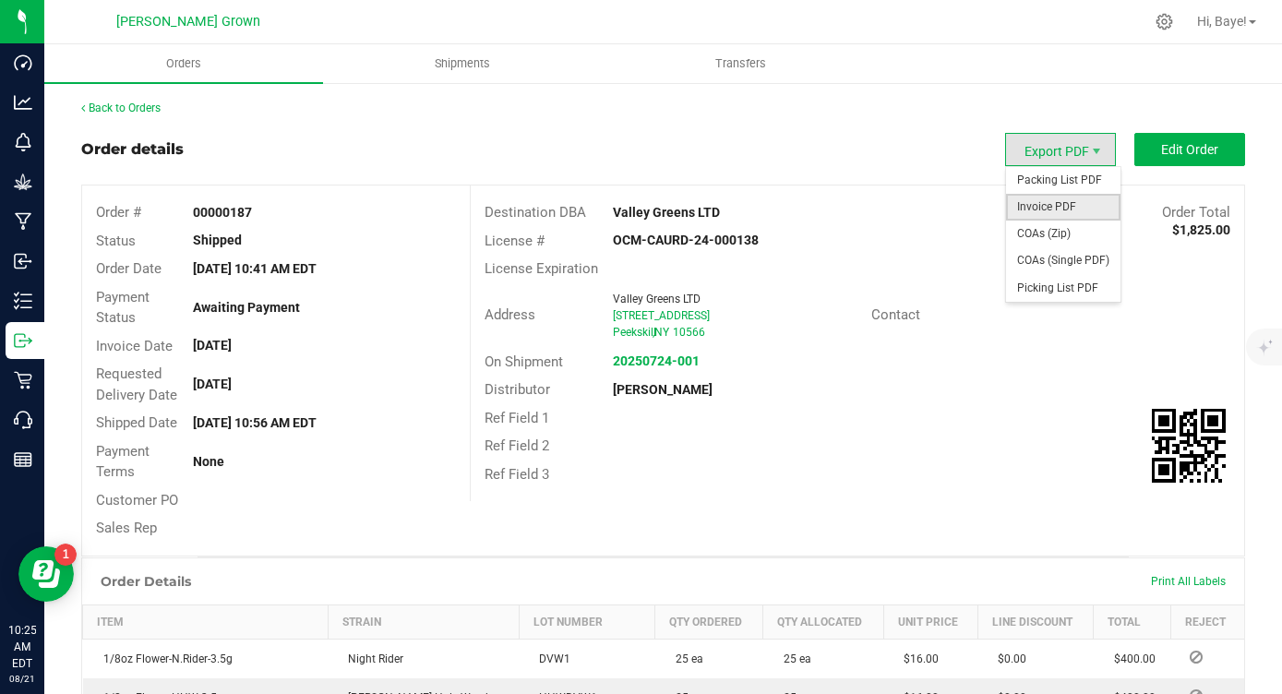
click at [1038, 198] on span "Invoice PDF" at bounding box center [1063, 207] width 114 height 27
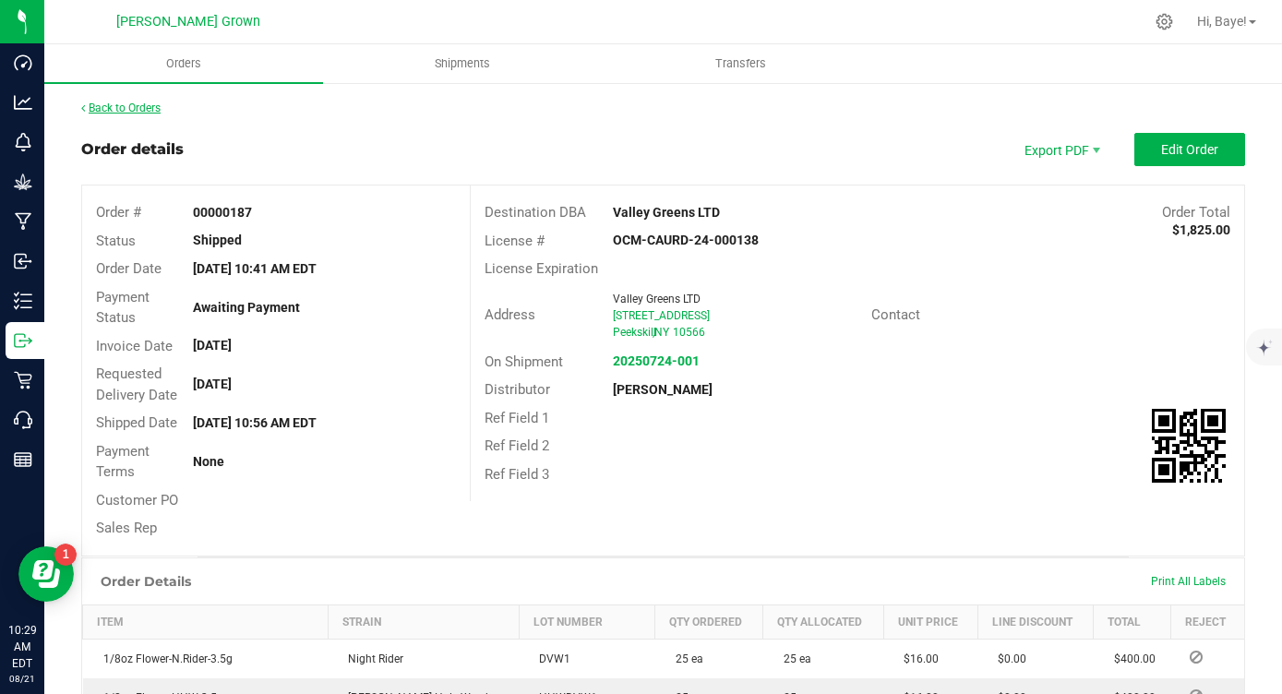
click at [138, 103] on link "Back to Orders" at bounding box center [120, 108] width 79 height 13
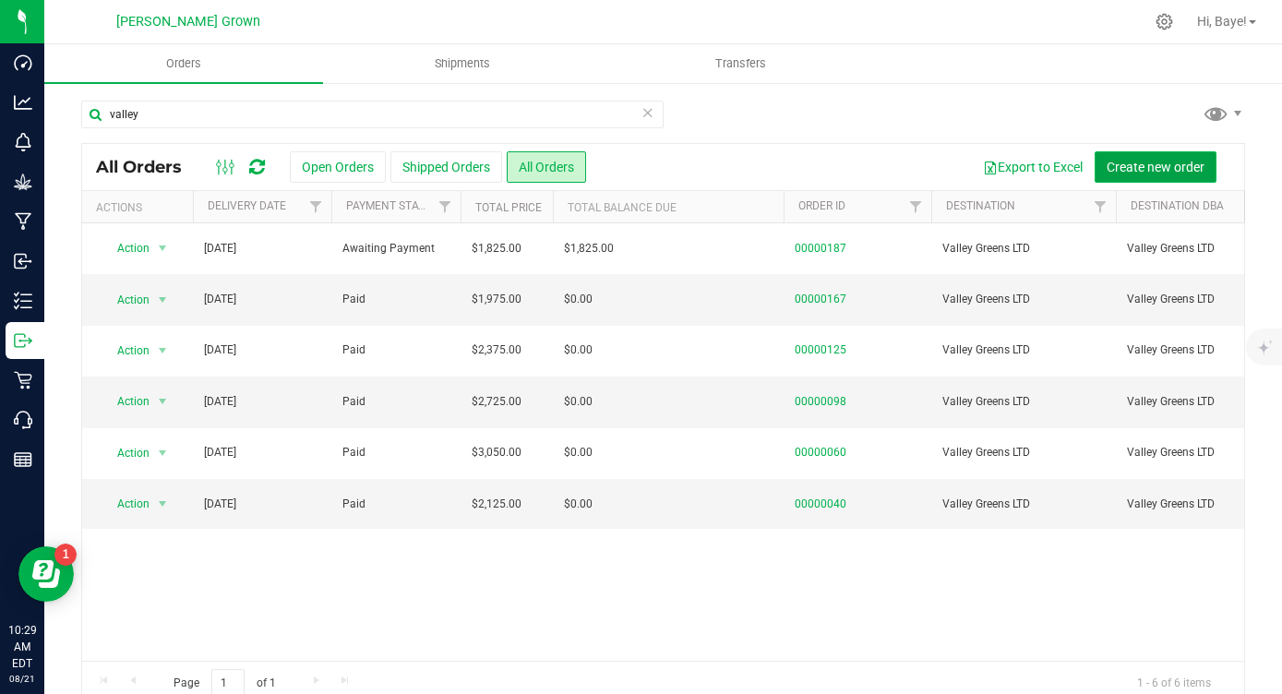
click at [1192, 160] on span "Create new order" at bounding box center [1156, 167] width 98 height 15
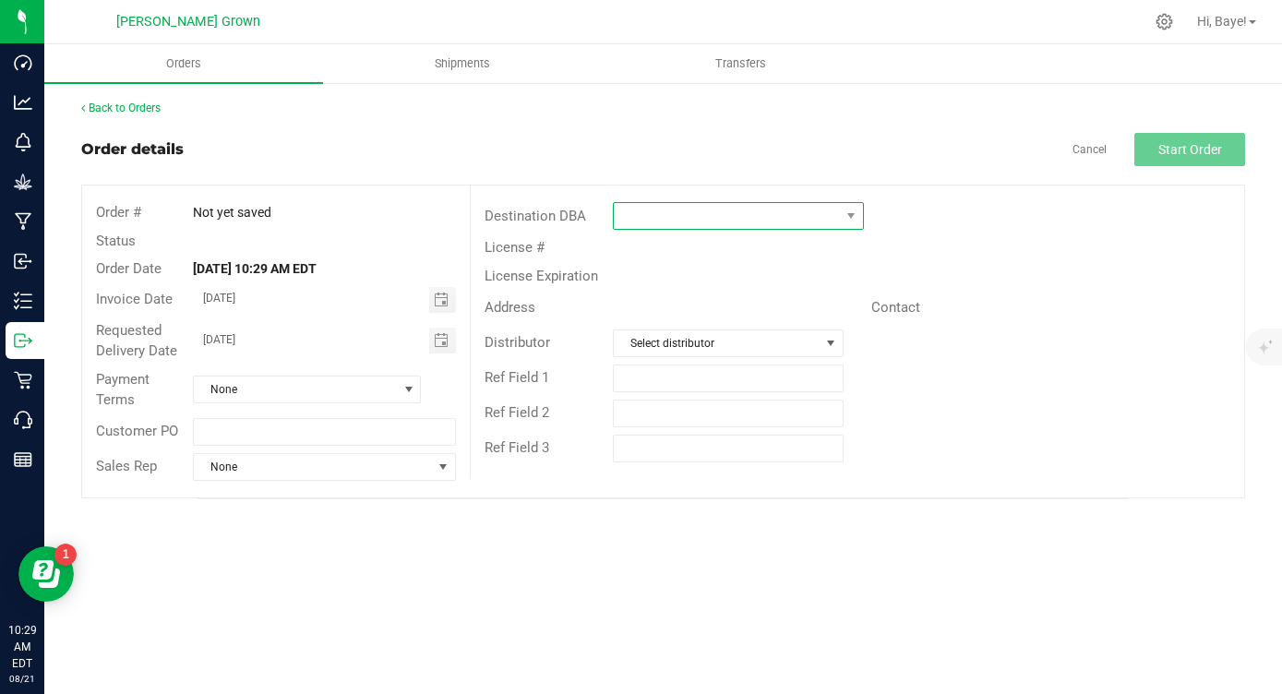
click at [645, 218] on span at bounding box center [726, 216] width 225 height 26
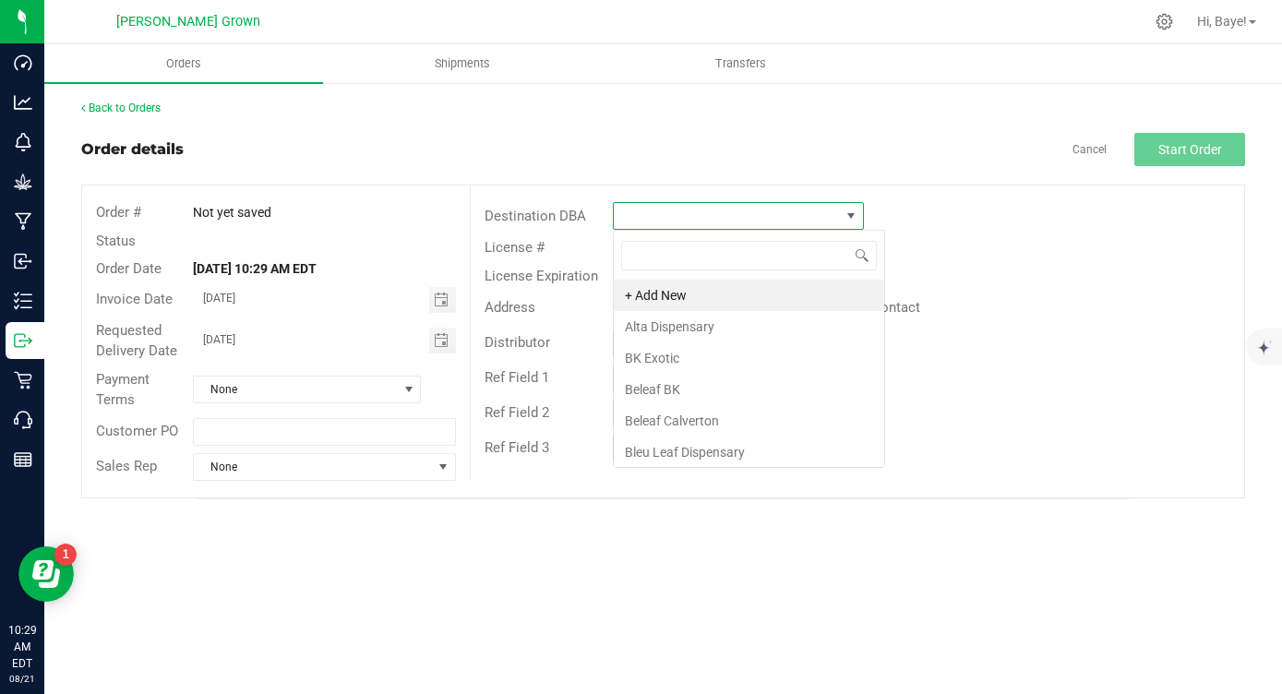
scroll to position [28, 250]
type input "verdi"
click at [665, 298] on li "Verdi" at bounding box center [738, 295] width 248 height 31
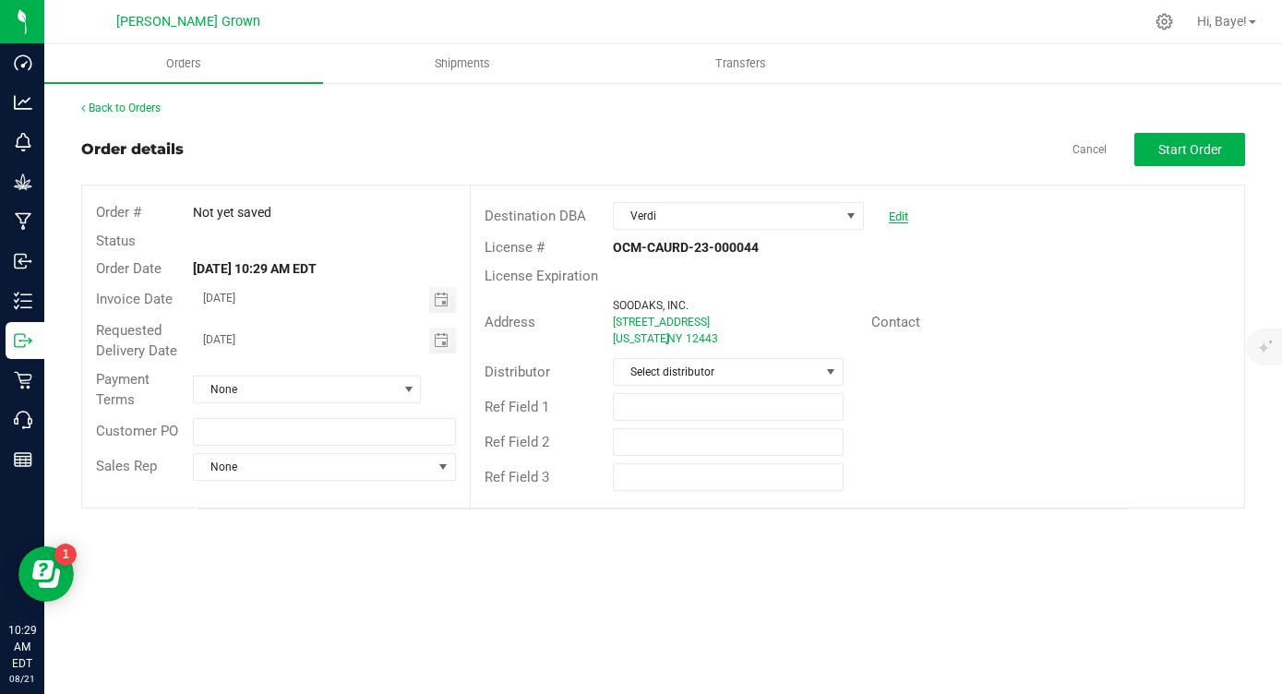
click at [896, 217] on link "Edit" at bounding box center [898, 217] width 19 height 14
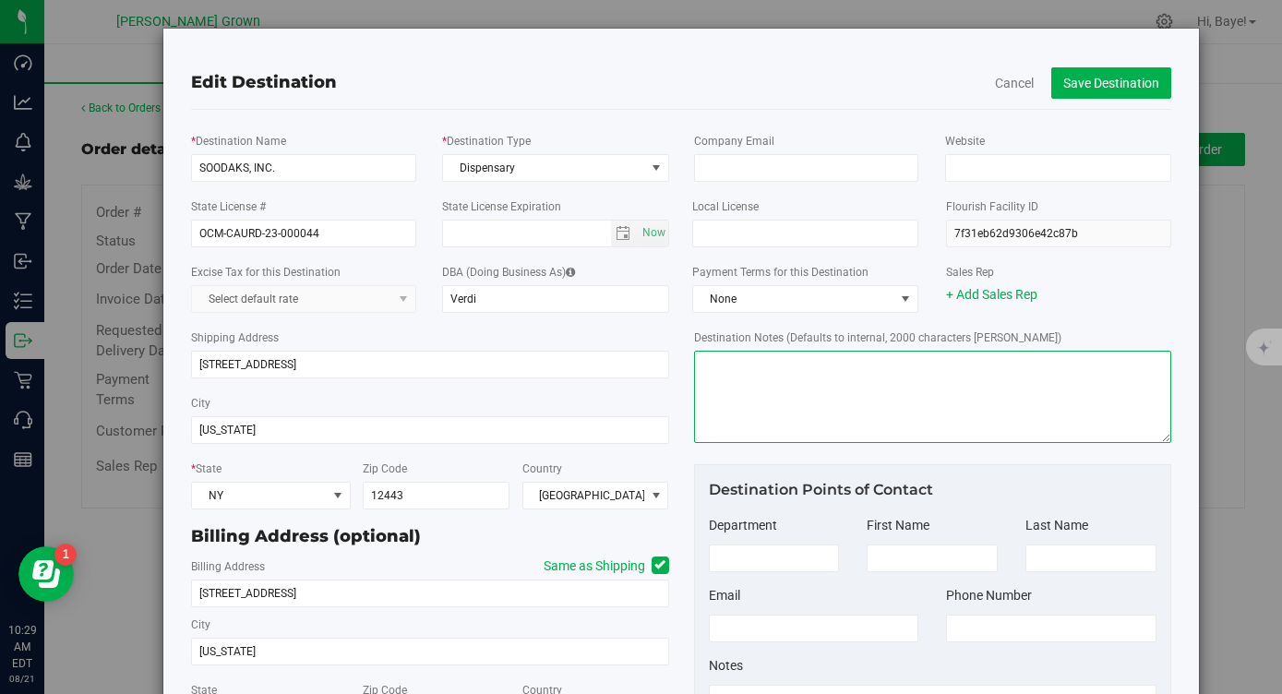
click at [788, 376] on textarea "Destination Notes (Defaults to internal, 2000 characters [PERSON_NAME])" at bounding box center [932, 397] width 477 height 92
paste textarea "[EMAIL_ADDRESS][DOMAIN_NAME]"
type textarea "Email Invoice to [EMAIL_ADDRESS][DOMAIN_NAME]"
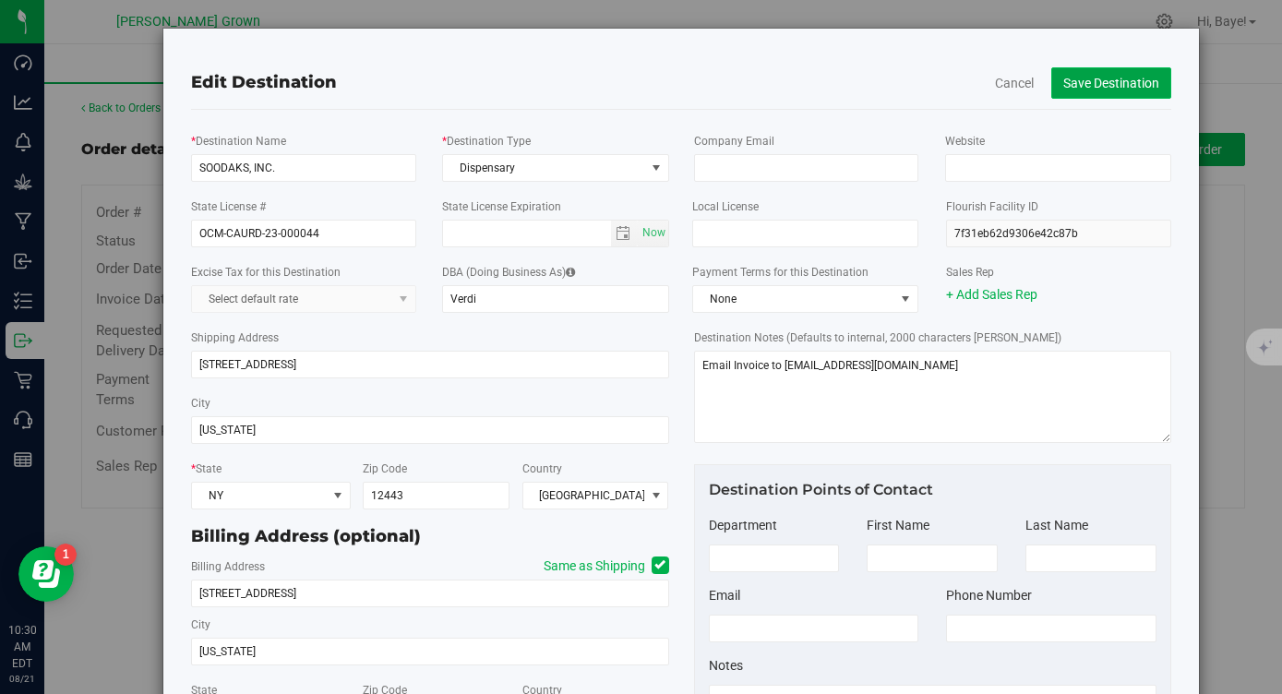
click at [1098, 90] on button "Save Destination" at bounding box center [1111, 82] width 120 height 31
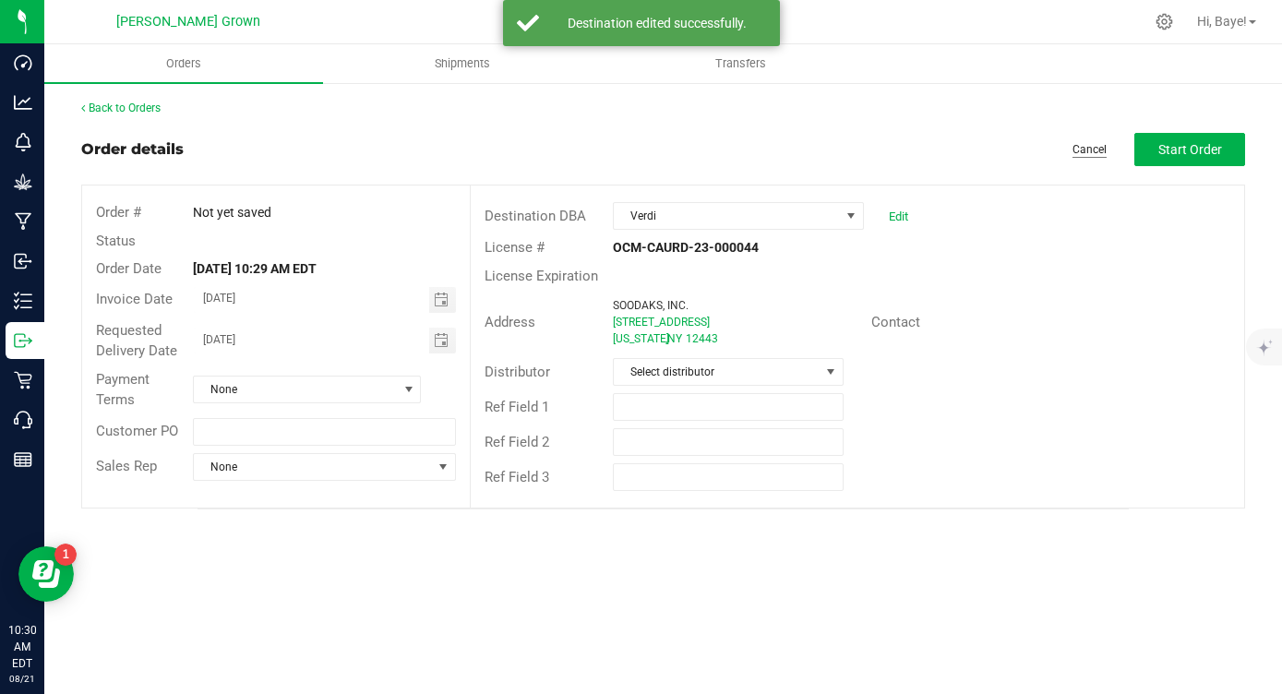
click at [1097, 142] on link "Cancel" at bounding box center [1090, 150] width 34 height 16
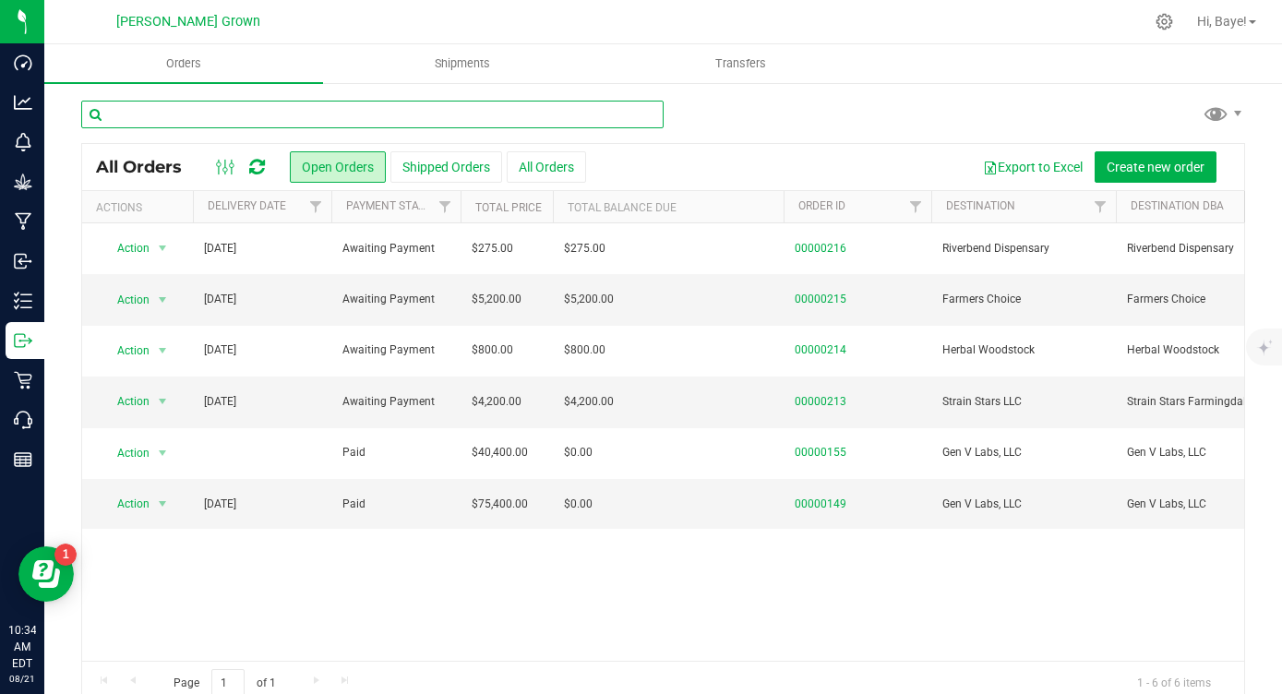
click at [234, 113] on input "text" at bounding box center [372, 115] width 582 height 28
type input "188"
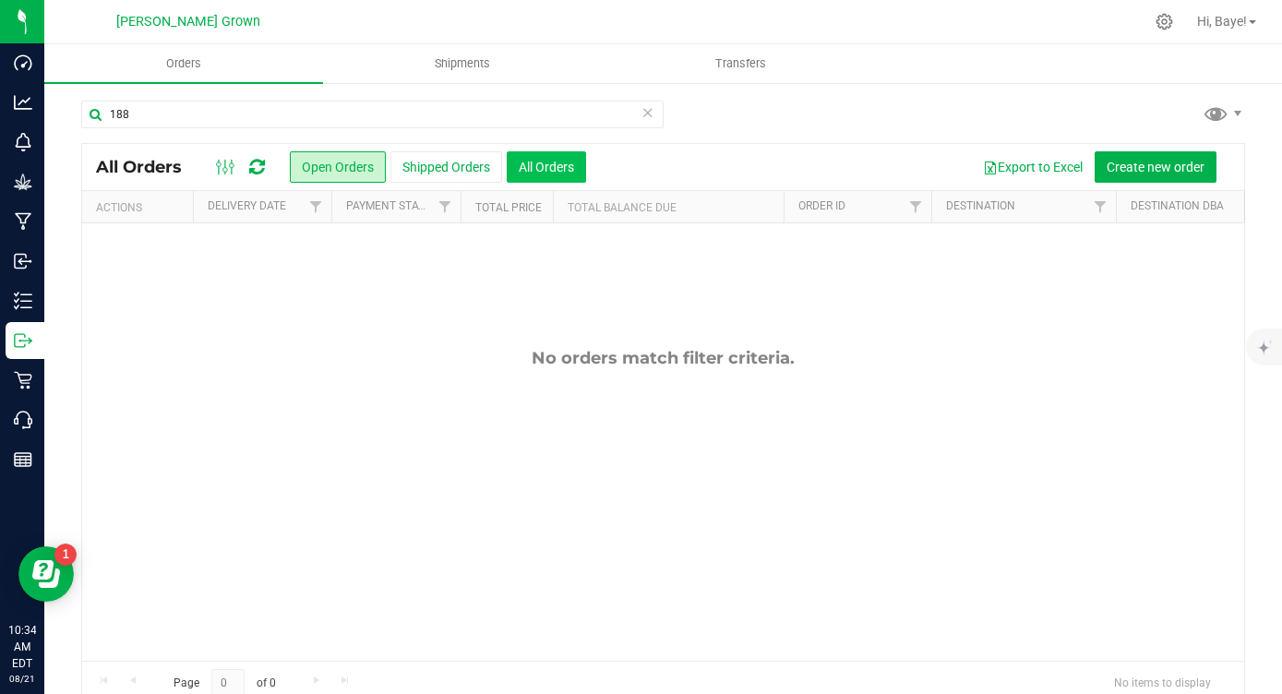
click at [557, 174] on button "All Orders" at bounding box center [546, 166] width 79 height 31
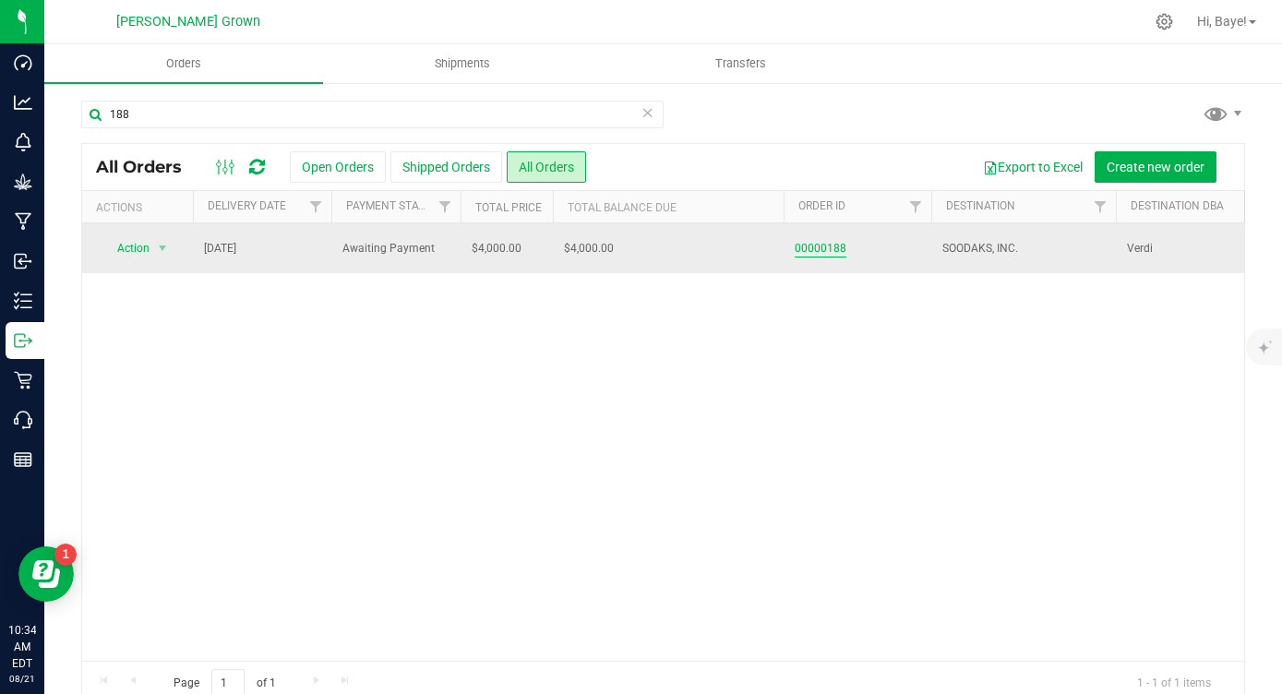
click at [822, 249] on link "00000188" at bounding box center [821, 249] width 52 height 18
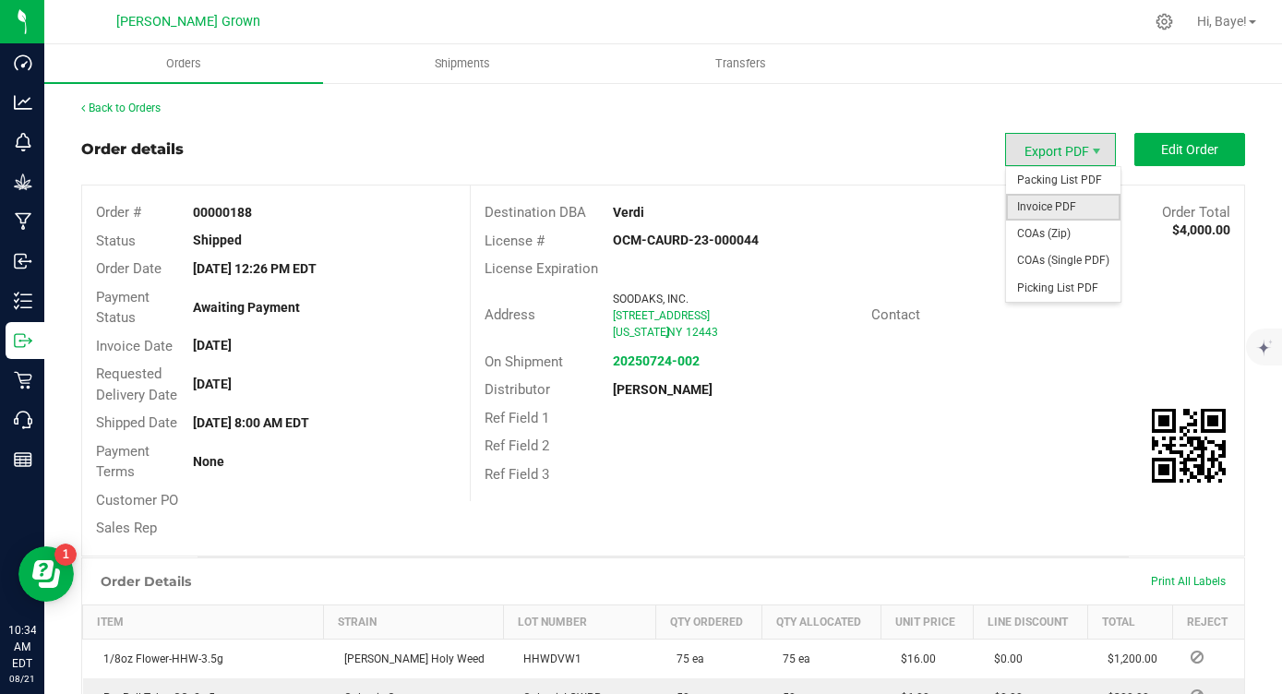
click at [1067, 211] on span "Invoice PDF" at bounding box center [1063, 207] width 114 height 27
